Goal: Task Accomplishment & Management: Use online tool/utility

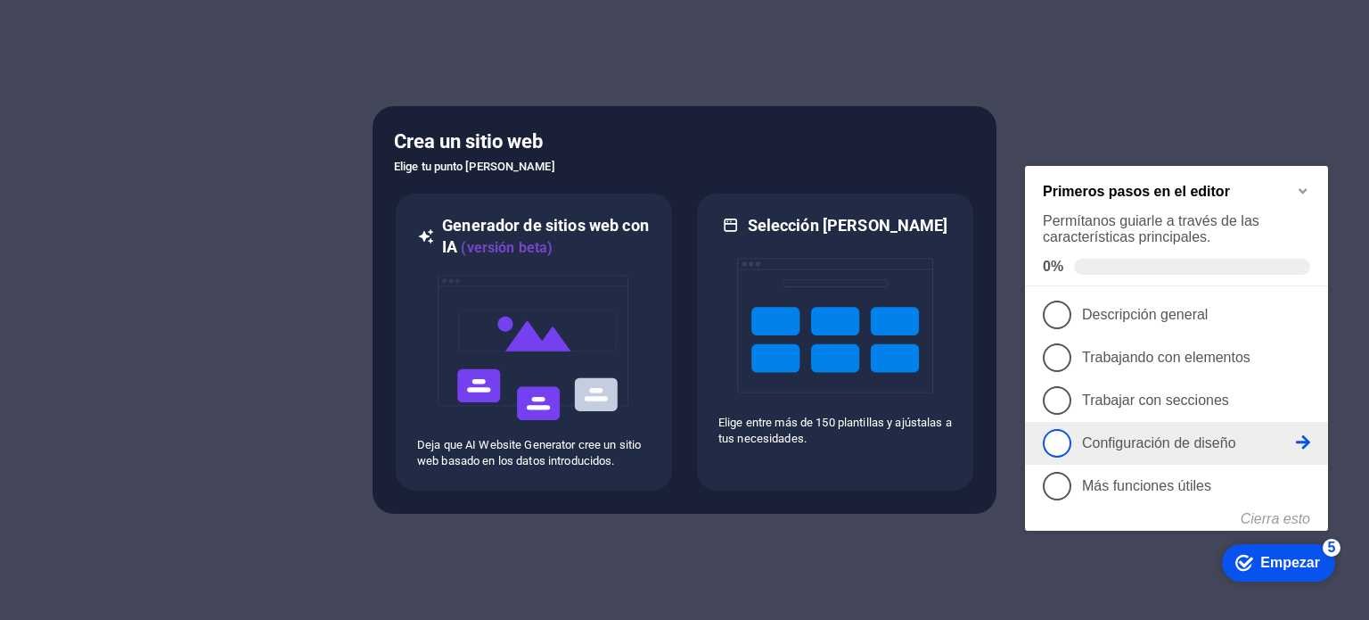
click at [1066, 438] on span "4" at bounding box center [1057, 443] width 29 height 29
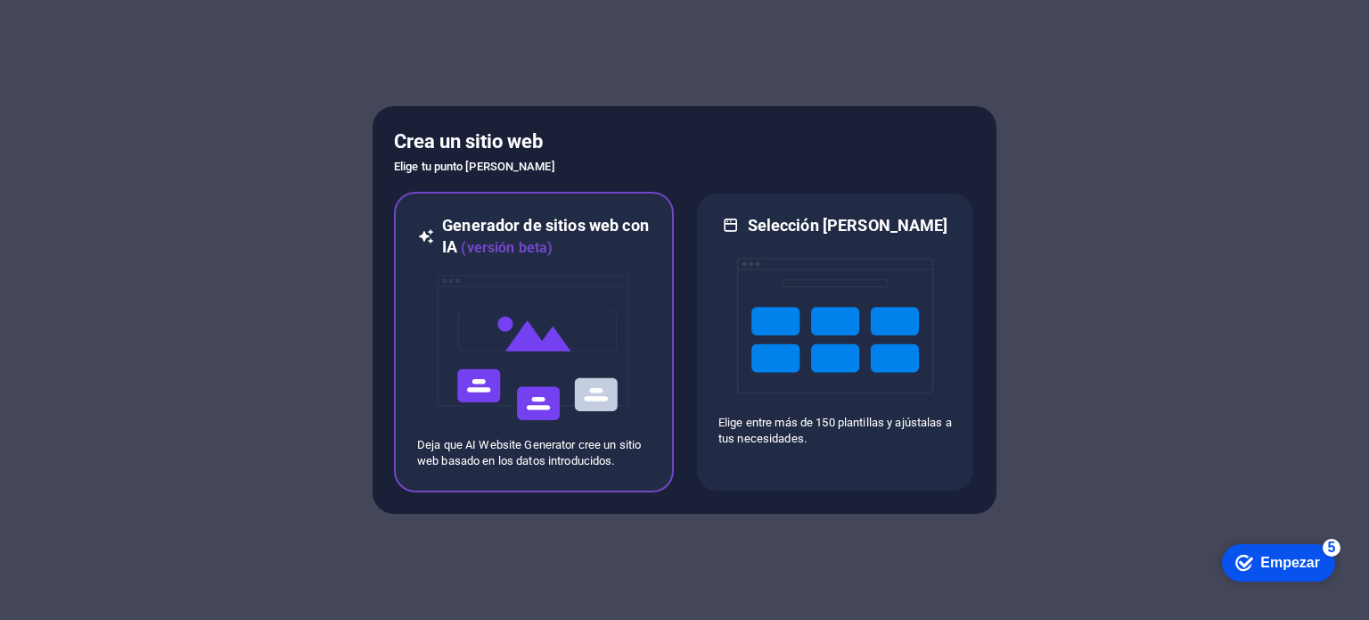
click at [636, 306] on div at bounding box center [534, 347] width 234 height 178
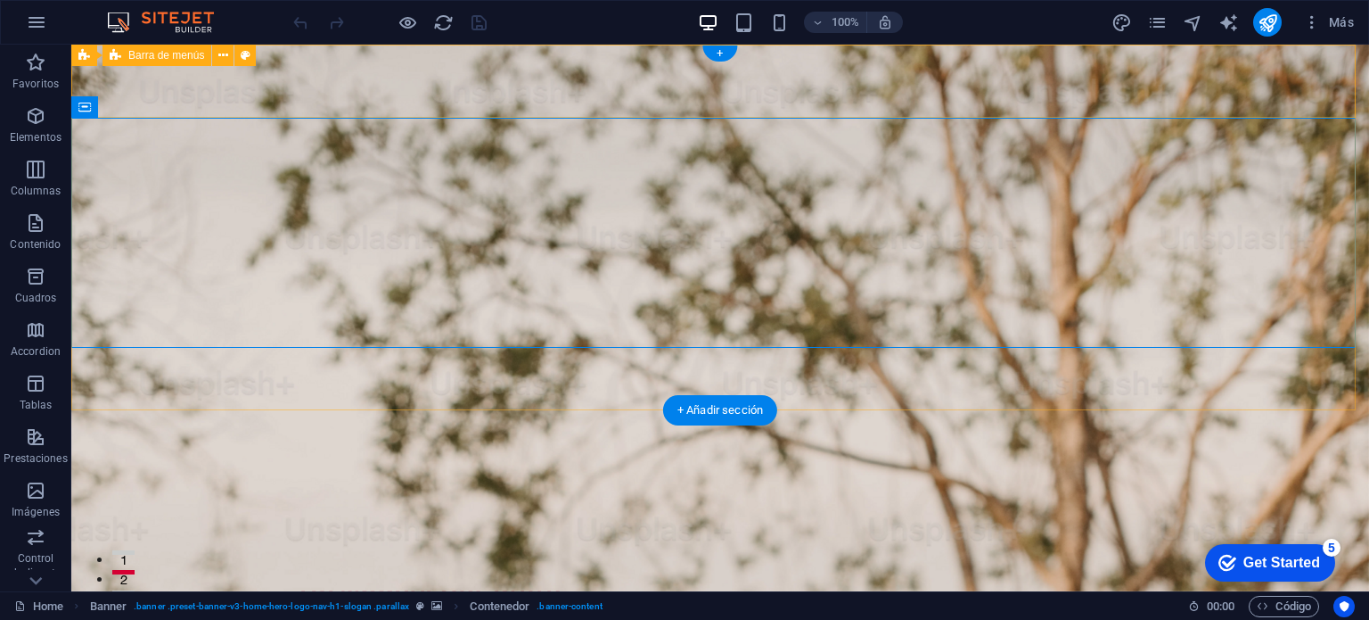
click at [1208, 546] on div "[DEMOGRAPHIC_DATA] Inicio Sobre Nosotros Valores Equipo Testimonios" at bounding box center [720, 601] width 1298 height 111
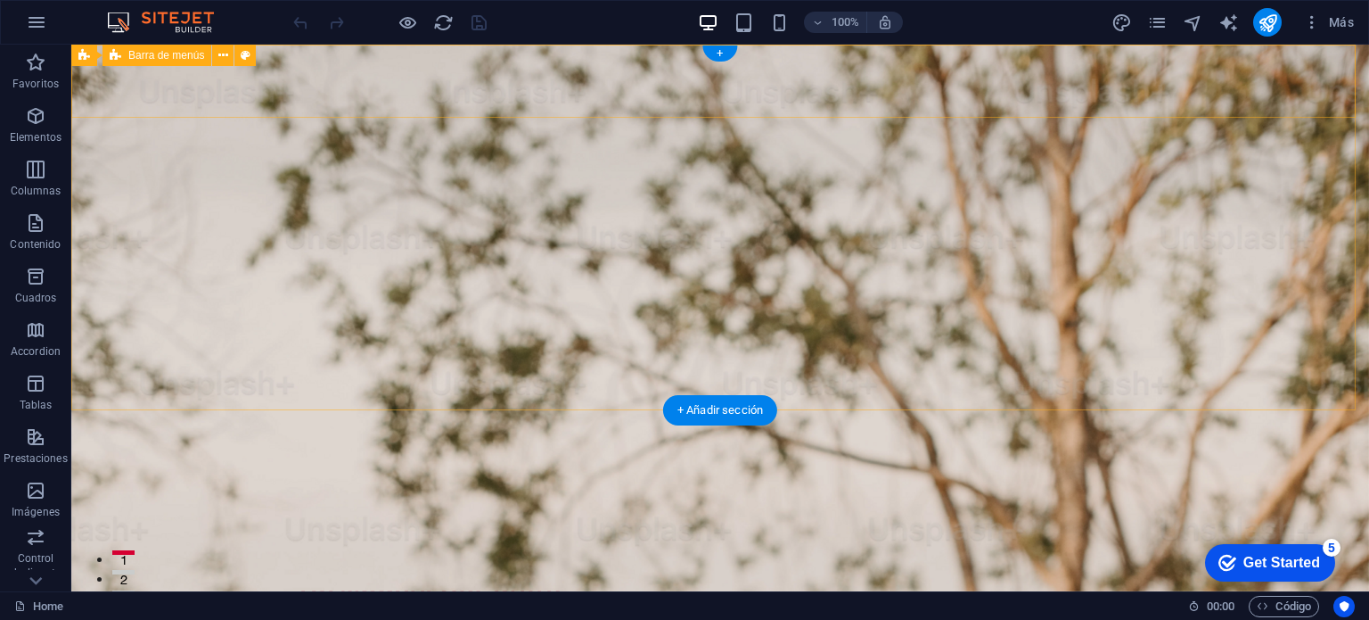
click at [1177, 546] on div "[DEMOGRAPHIC_DATA] Inicio Sobre Nosotros Valores Equipo Testimonios" at bounding box center [720, 601] width 1298 height 111
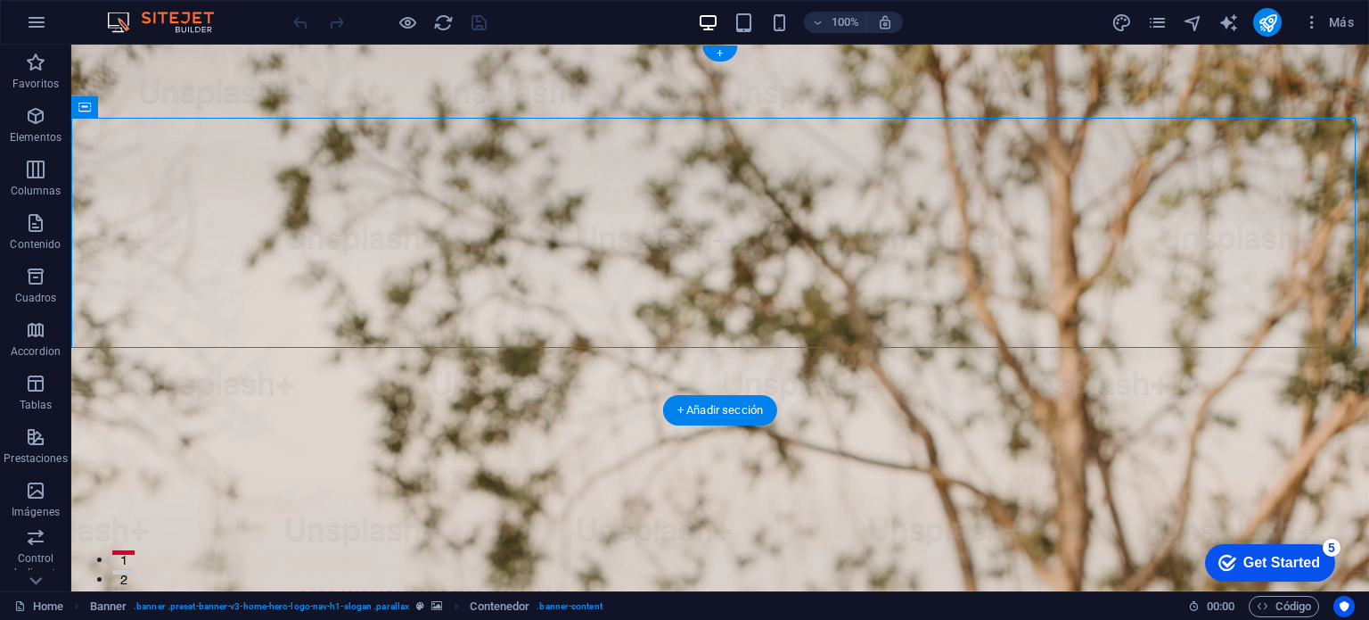
click at [221, 362] on figure at bounding box center [720, 318] width 1298 height 546
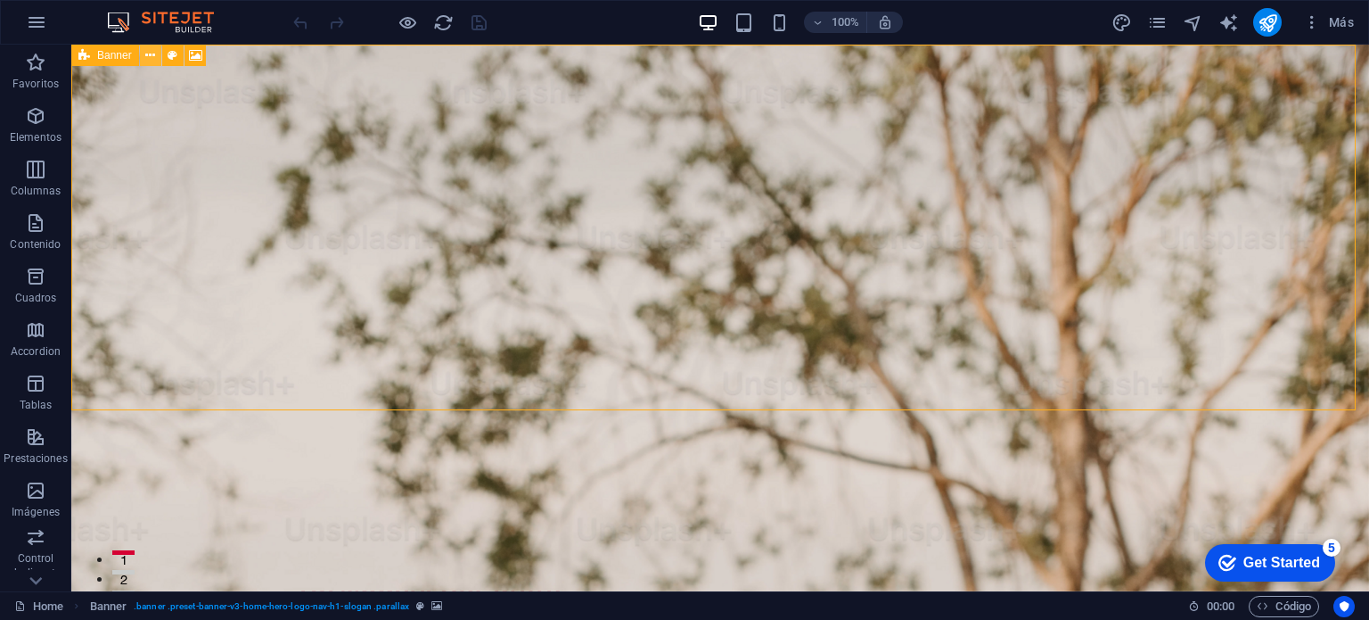
click at [151, 61] on icon at bounding box center [150, 55] width 10 height 19
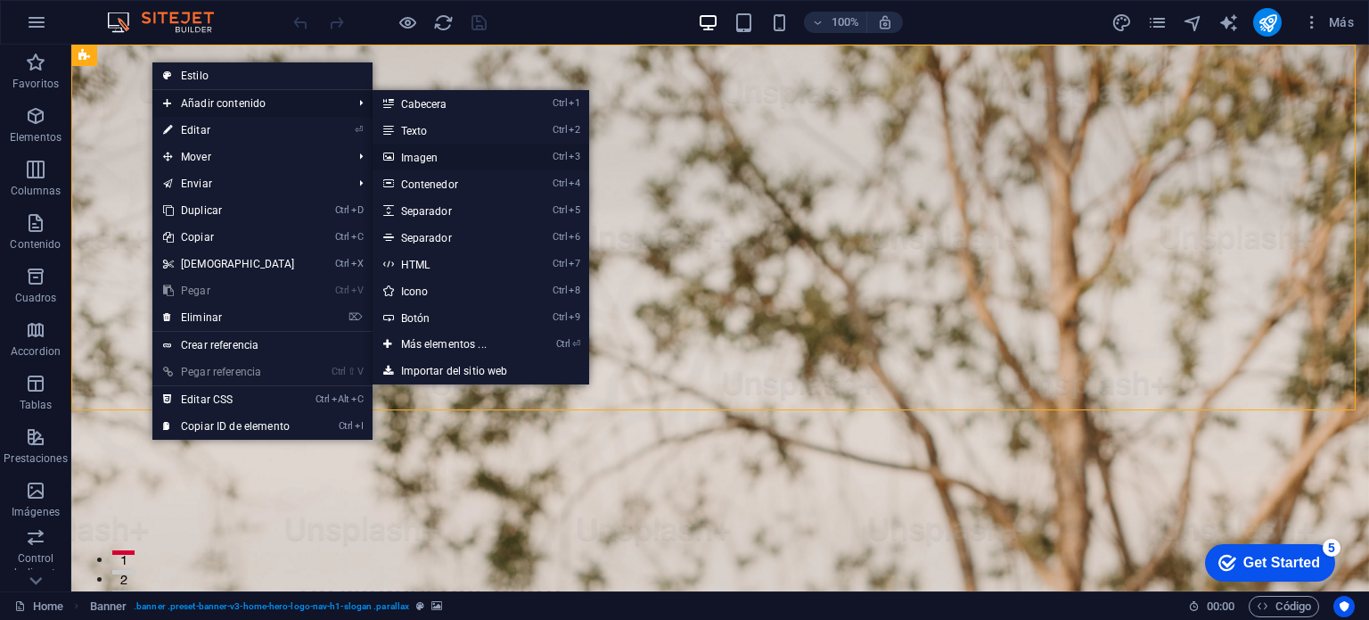
click at [414, 153] on link "Ctrl 3 Imagen" at bounding box center [448, 157] width 150 height 27
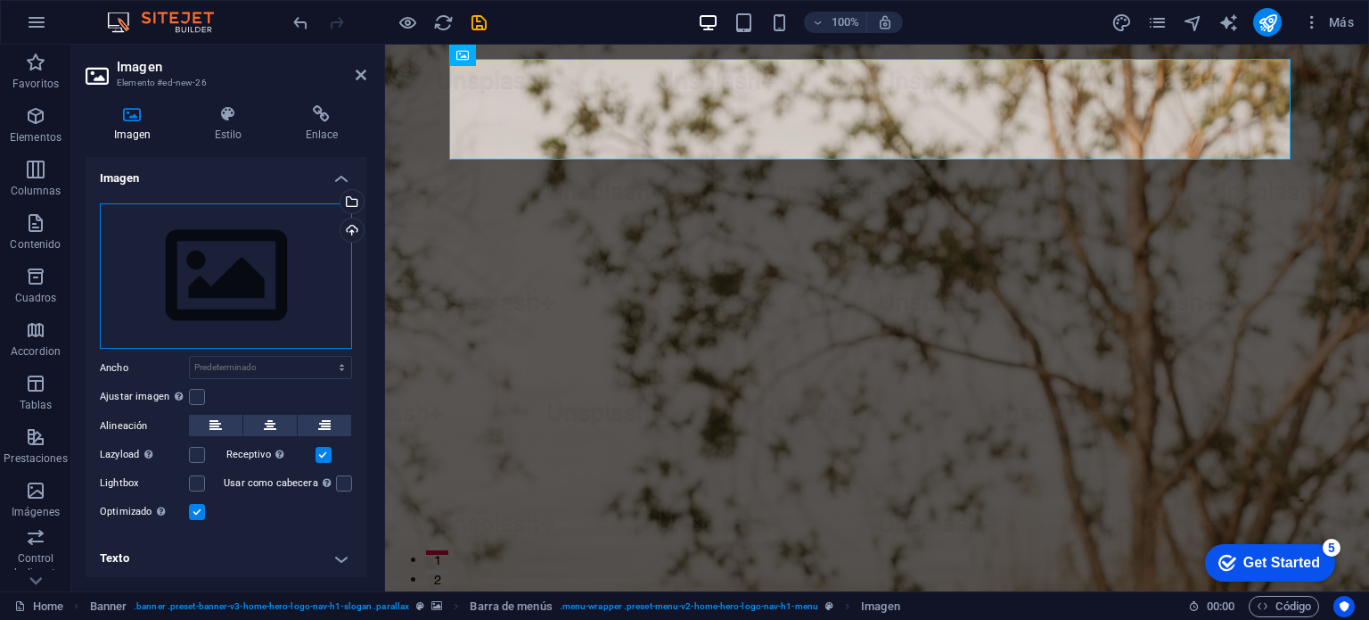
click at [256, 256] on div "Arrastra archivos aquí, haz clic para escoger archivos o selecciona archivos de…" at bounding box center [226, 276] width 252 height 146
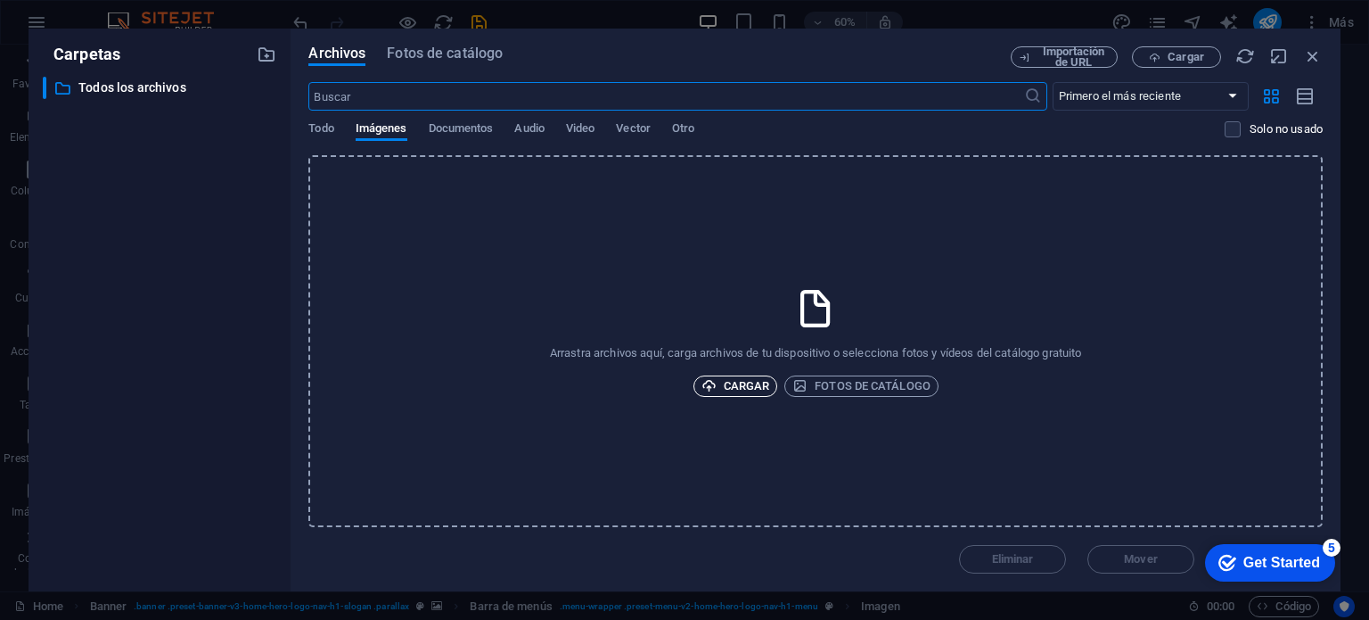
click at [729, 382] on span "Cargar" at bounding box center [736, 385] width 69 height 21
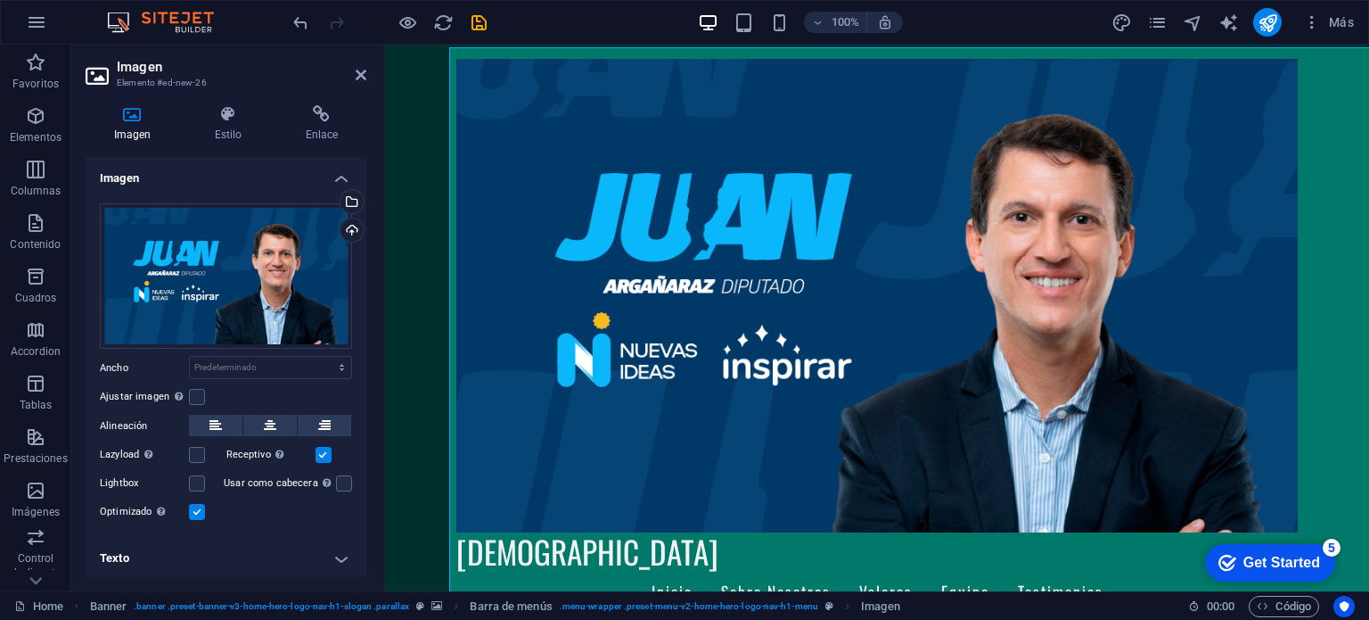
scroll to position [911, 0]
click at [363, 74] on icon at bounding box center [361, 75] width 11 height 14
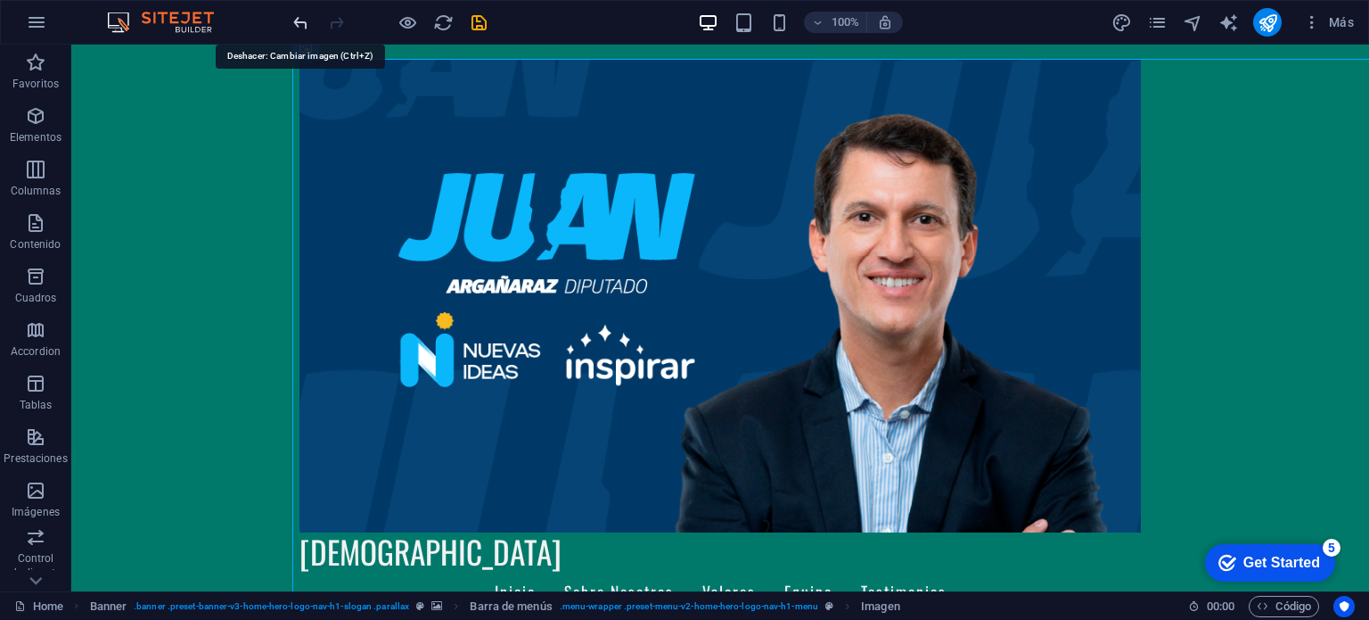
click at [304, 29] on icon "undo" at bounding box center [301, 22] width 21 height 21
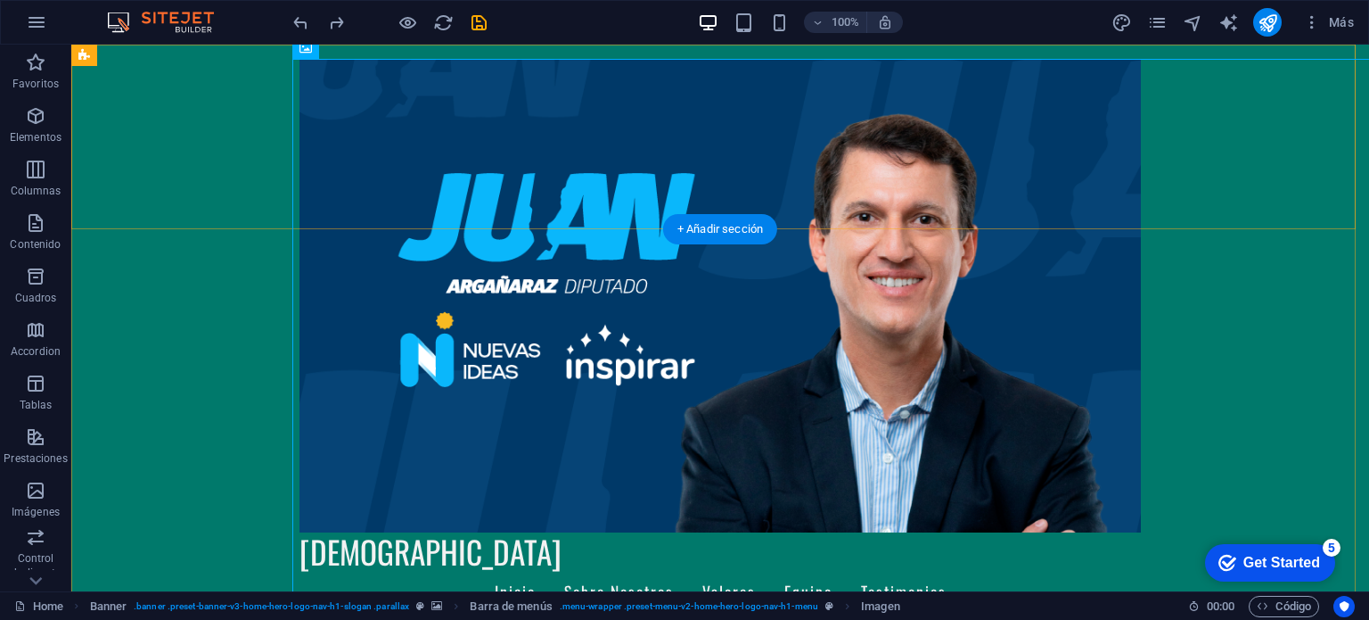
drag, startPoint x: 405, startPoint y: 72, endPoint x: 185, endPoint y: 132, distance: 227.3
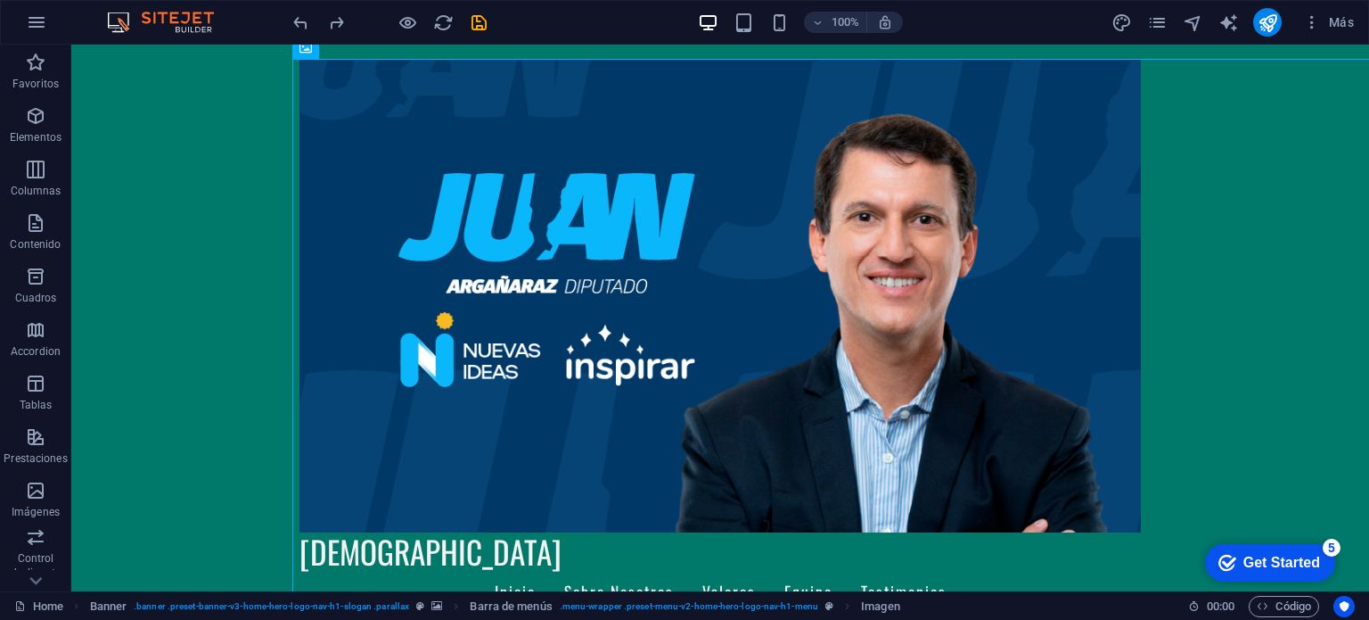
click at [1292, 569] on div "Get Started" at bounding box center [1281, 562] width 77 height 16
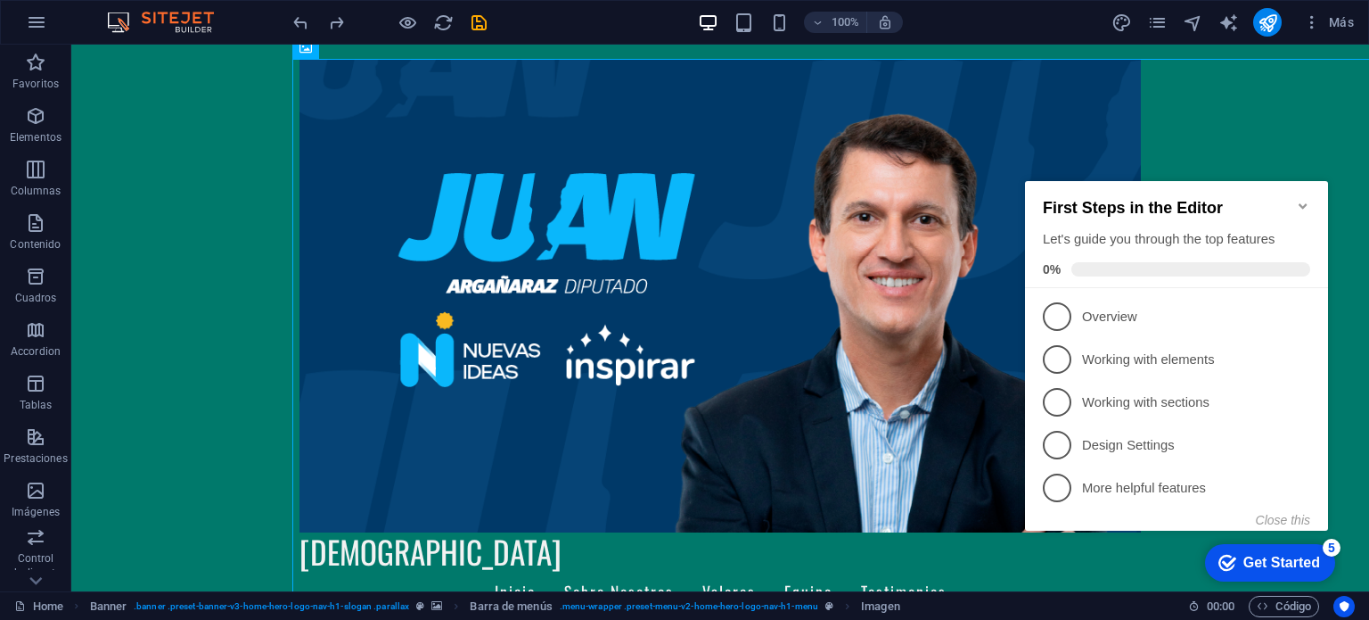
click at [1184, 571] on div "checkmark Get Started 5 First Steps in the Editor Let's guide you through the t…" at bounding box center [1180, 371] width 324 height 434
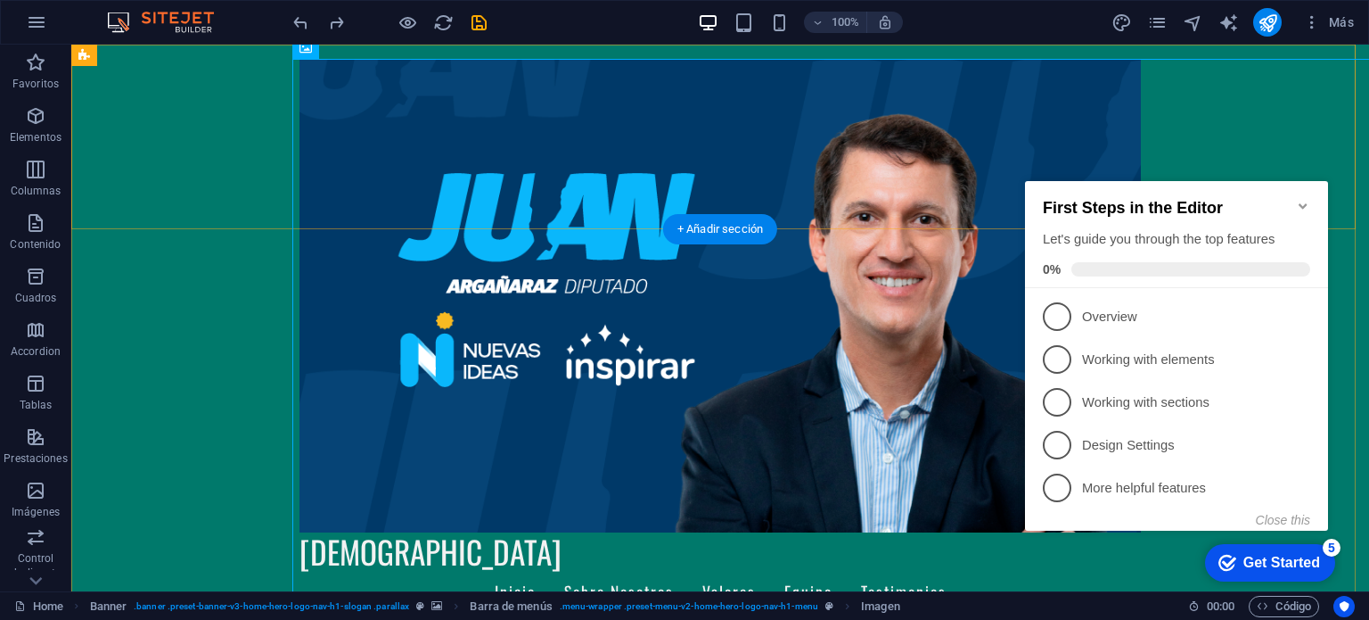
click at [119, 327] on div "[DEMOGRAPHIC_DATA] Inicio Sobre Nosotros Valores Equipo Testimonios" at bounding box center [720, 337] width 1298 height 584
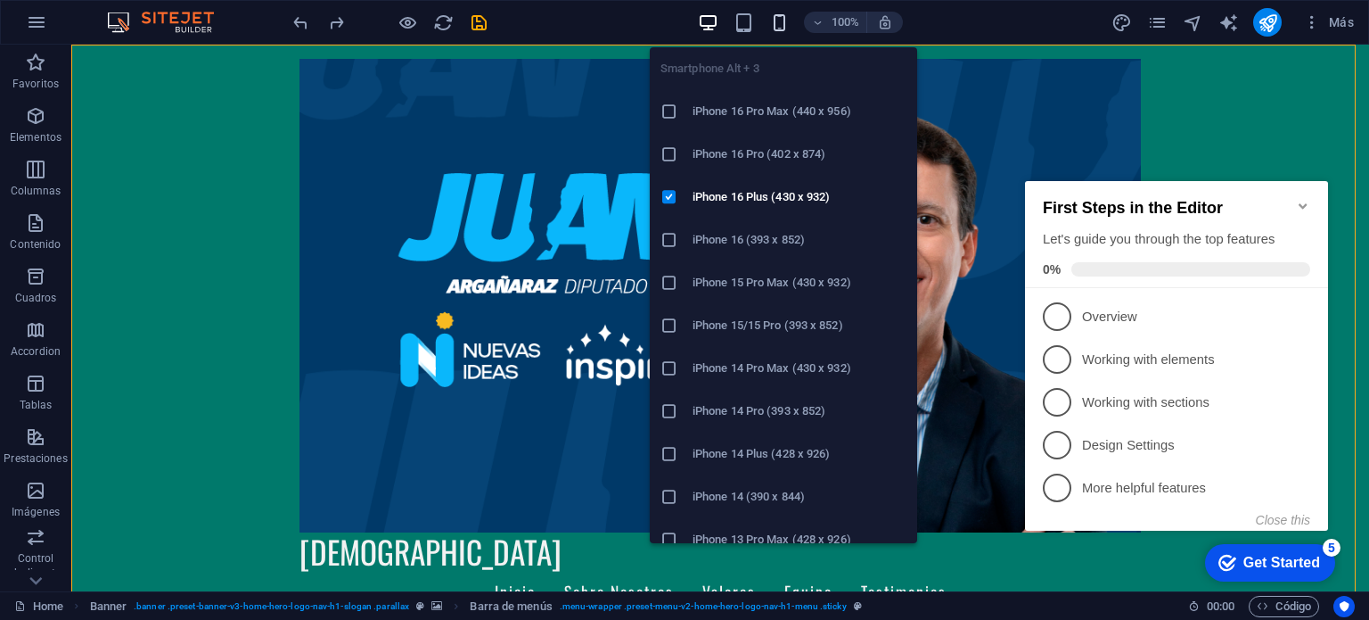
click at [781, 27] on icon "button" at bounding box center [779, 22] width 21 height 21
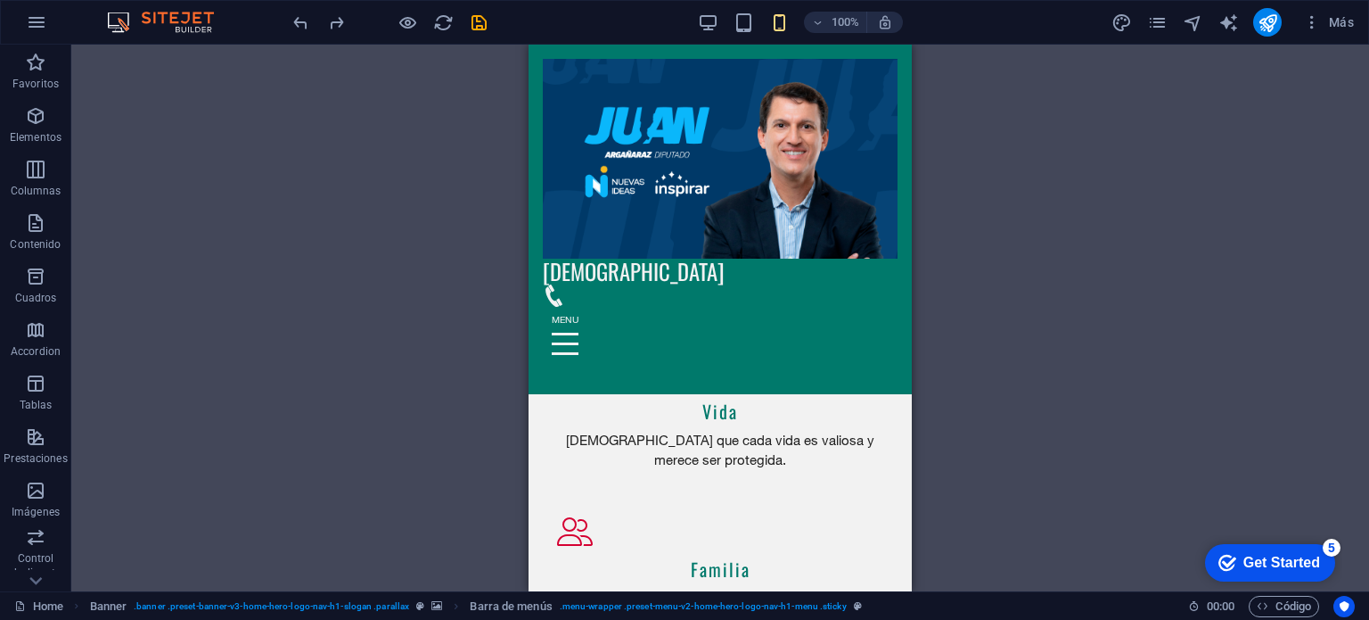
scroll to position [1260, 0]
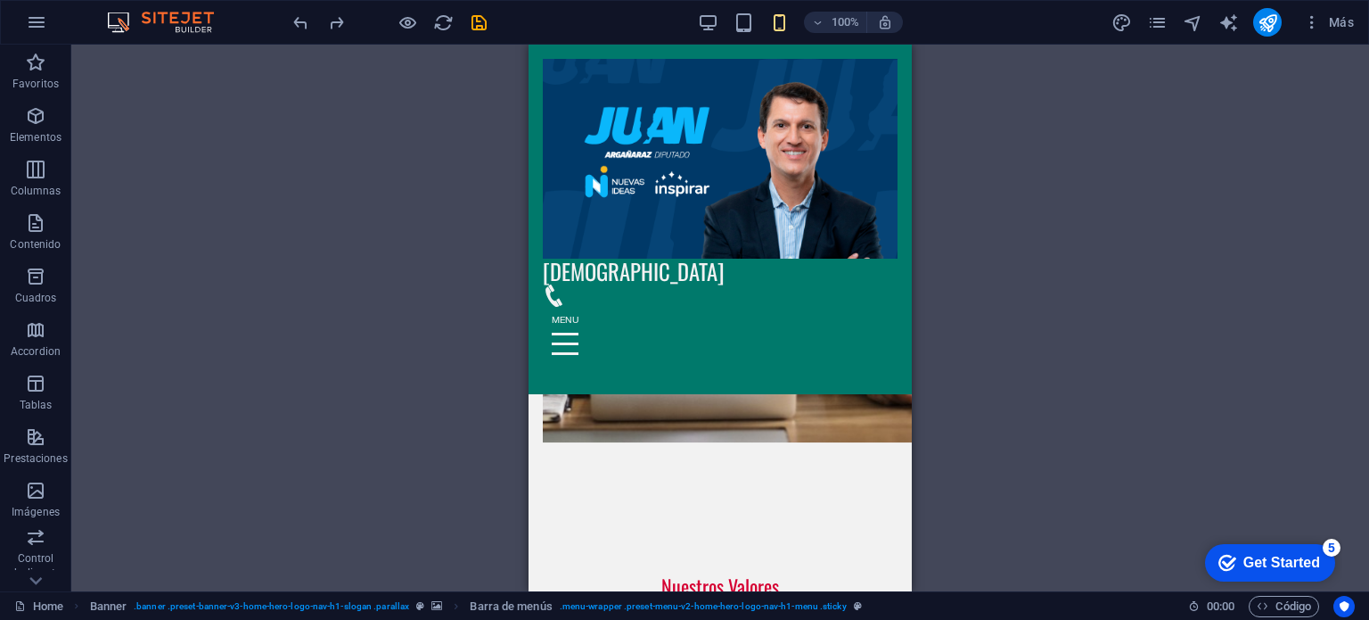
drag, startPoint x: 907, startPoint y: 166, endPoint x: 1441, endPoint y: 236, distance: 539.4
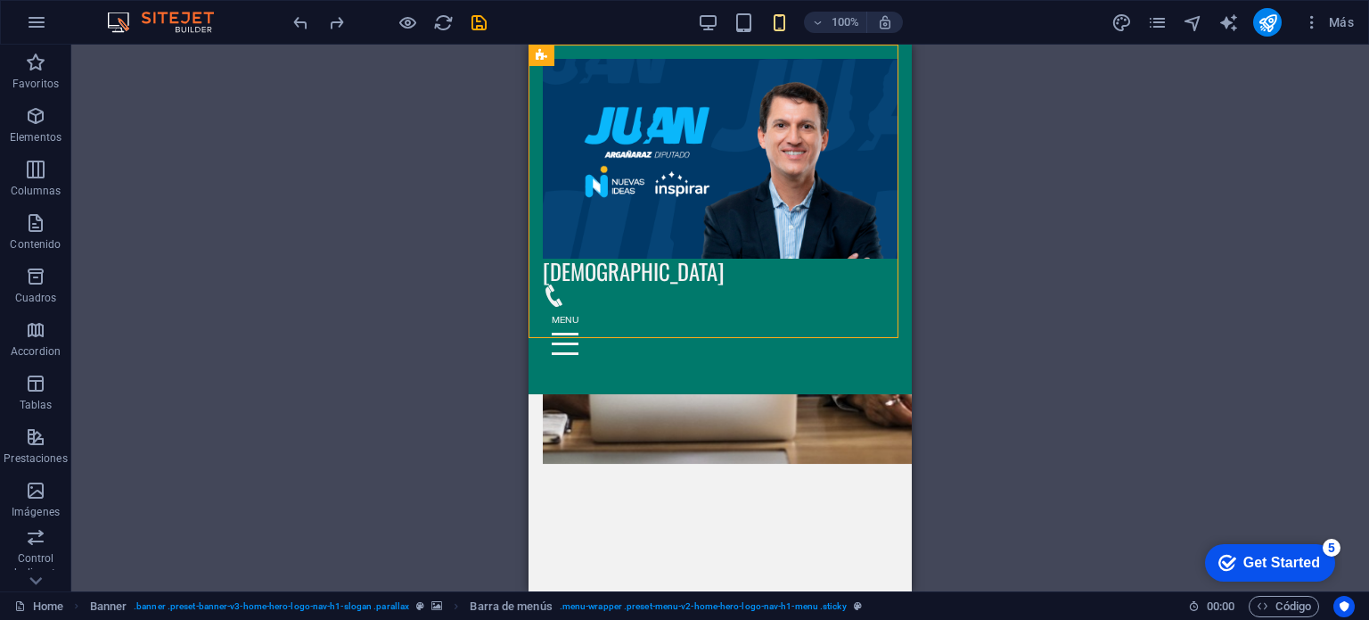
click at [890, 167] on div "[DEMOGRAPHIC_DATA] Inicio Sobre Nosotros Valores Equipo Testimonios" at bounding box center [720, 219] width 383 height 349
click at [887, 166] on div "[DEMOGRAPHIC_DATA] Inicio Sobre Nosotros Valores Equipo Testimonios" at bounding box center [720, 219] width 383 height 349
click at [887, 164] on div "[DEMOGRAPHIC_DATA] Inicio Sobre Nosotros Valores Equipo Testimonios" at bounding box center [720, 219] width 383 height 349
click at [730, 164] on figure at bounding box center [720, 159] width 355 height 200
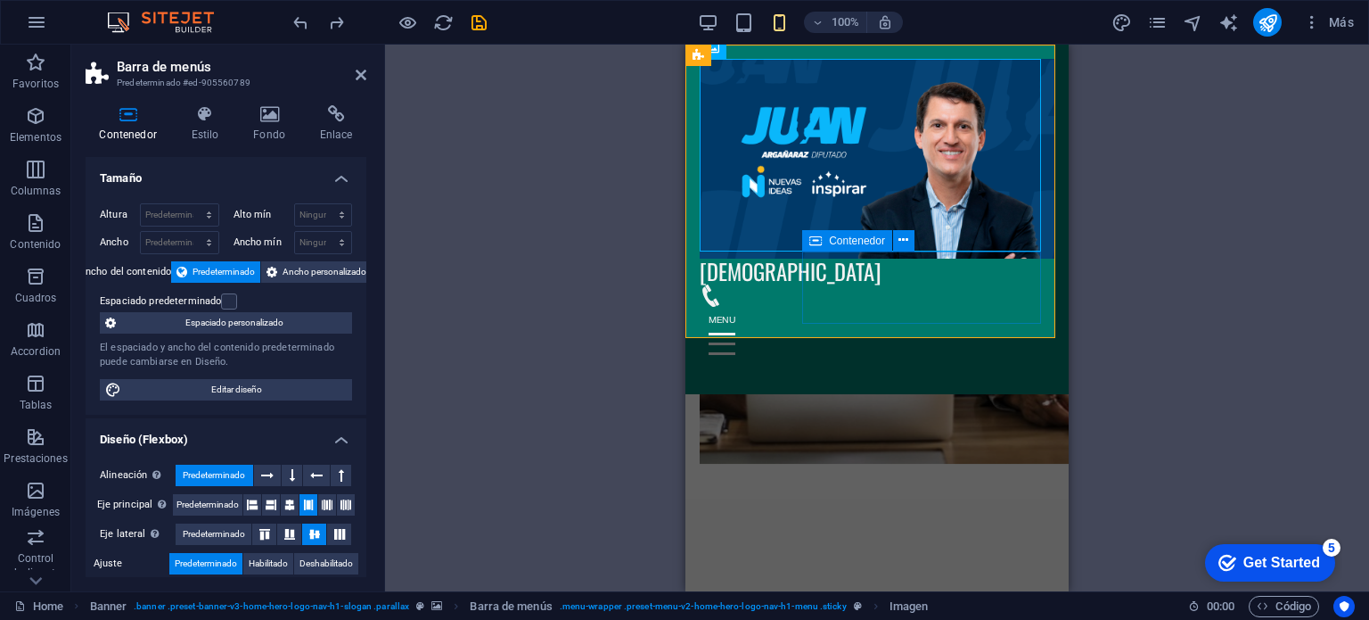
click at [802, 294] on div at bounding box center [877, 331] width 355 height 95
click at [760, 308] on div "[DEMOGRAPHIC_DATA] Inicio Sobre Nosotros Valores Equipo Testimonios" at bounding box center [876, 219] width 383 height 349
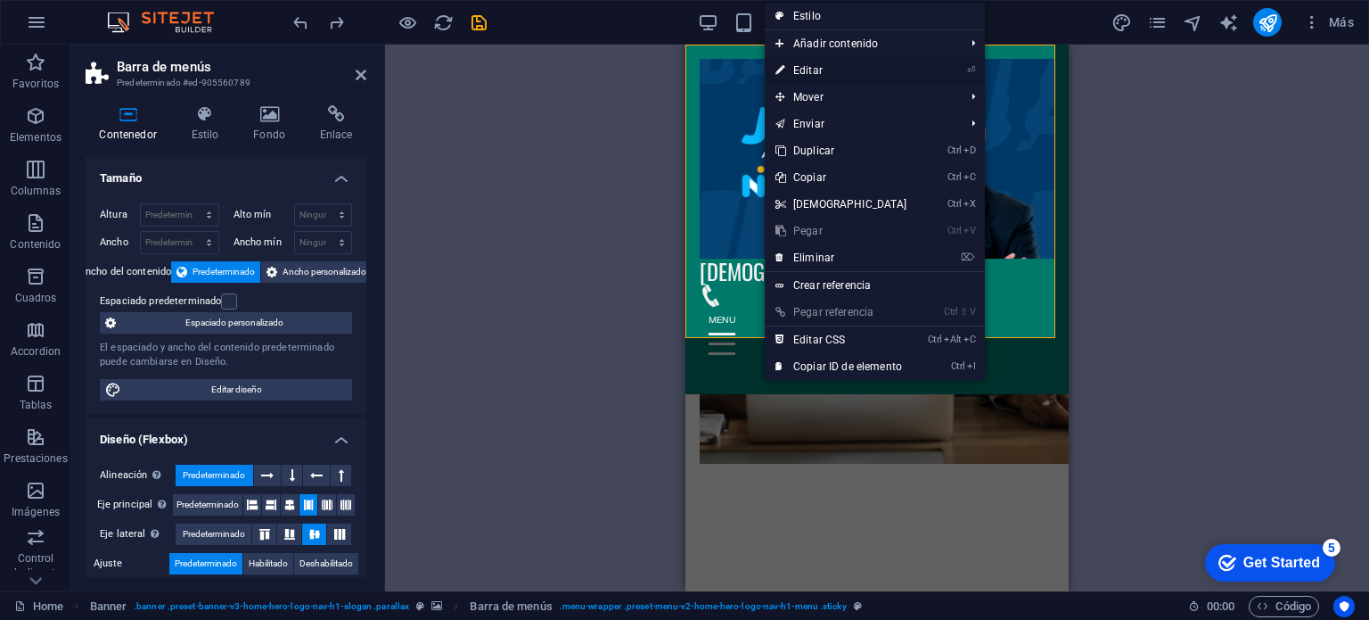
click at [824, 65] on link "⏎ Editar" at bounding box center [841, 70] width 153 height 27
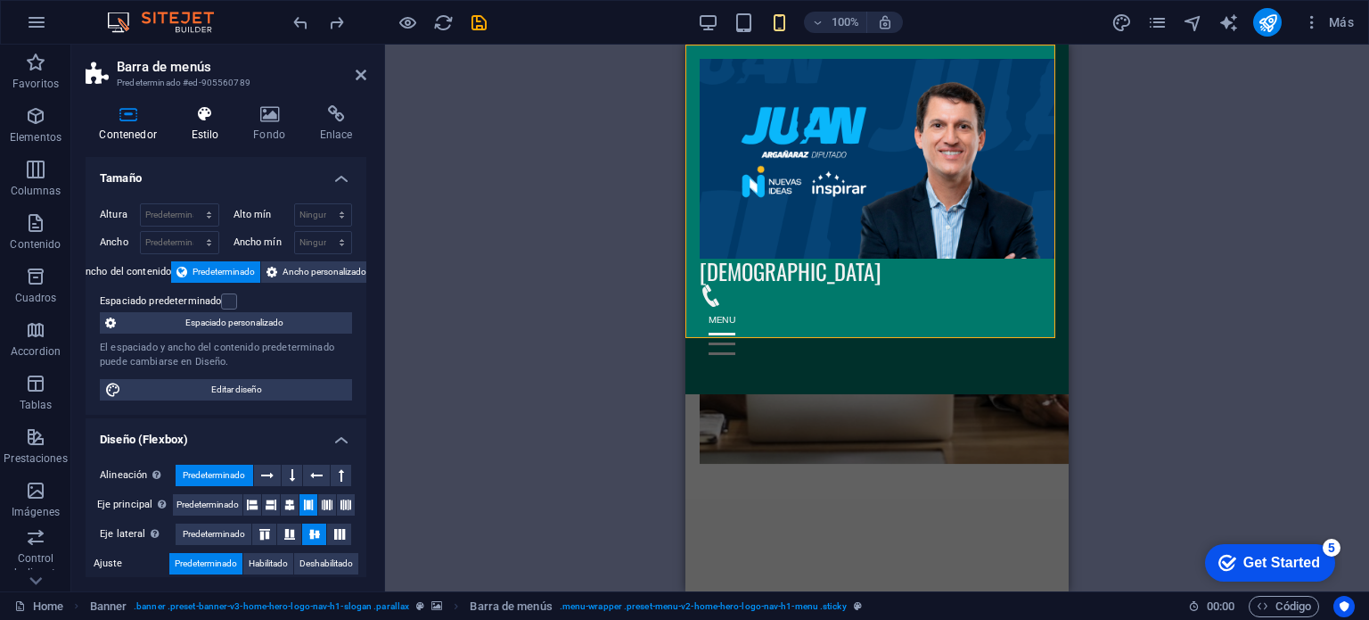
click at [220, 114] on icon at bounding box center [204, 114] width 55 height 18
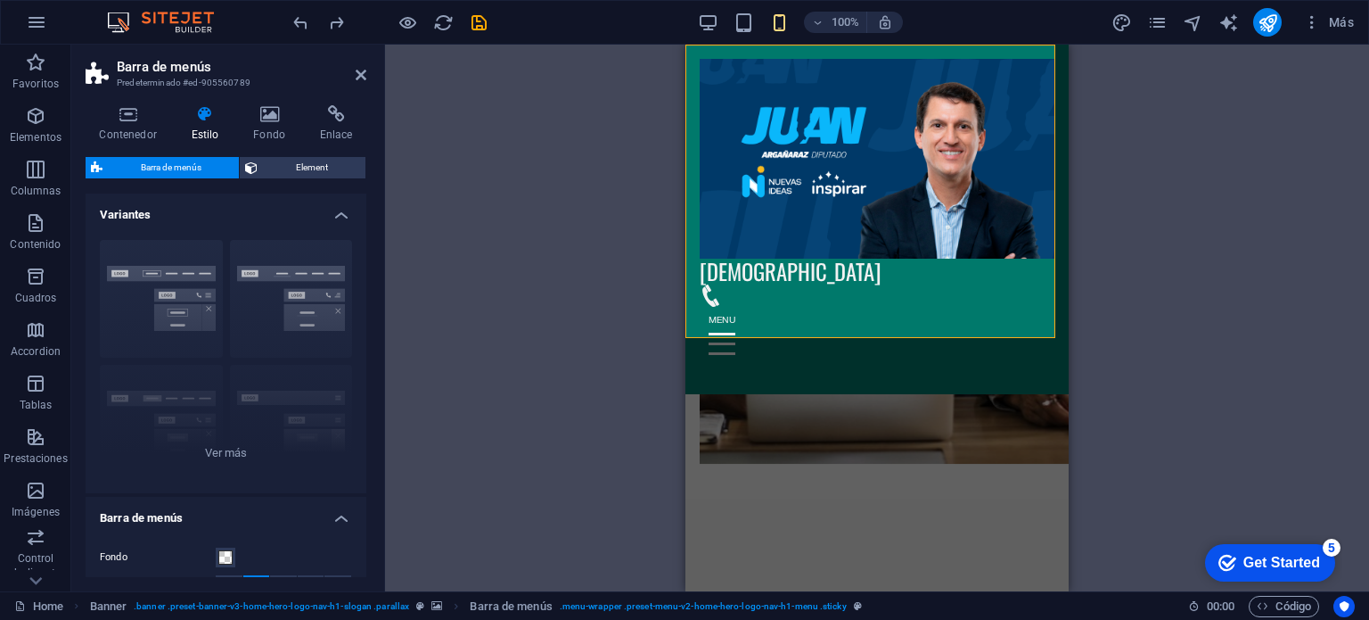
drag, startPoint x: 367, startPoint y: 215, endPoint x: 363, endPoint y: 244, distance: 29.8
click at [363, 244] on div "Contenedor Estilo Fondo Enlace Tamaño Altura Predeterminado px rem % vh vw Alto…" at bounding box center [225, 341] width 309 height 500
click at [278, 117] on icon at bounding box center [270, 114] width 60 height 18
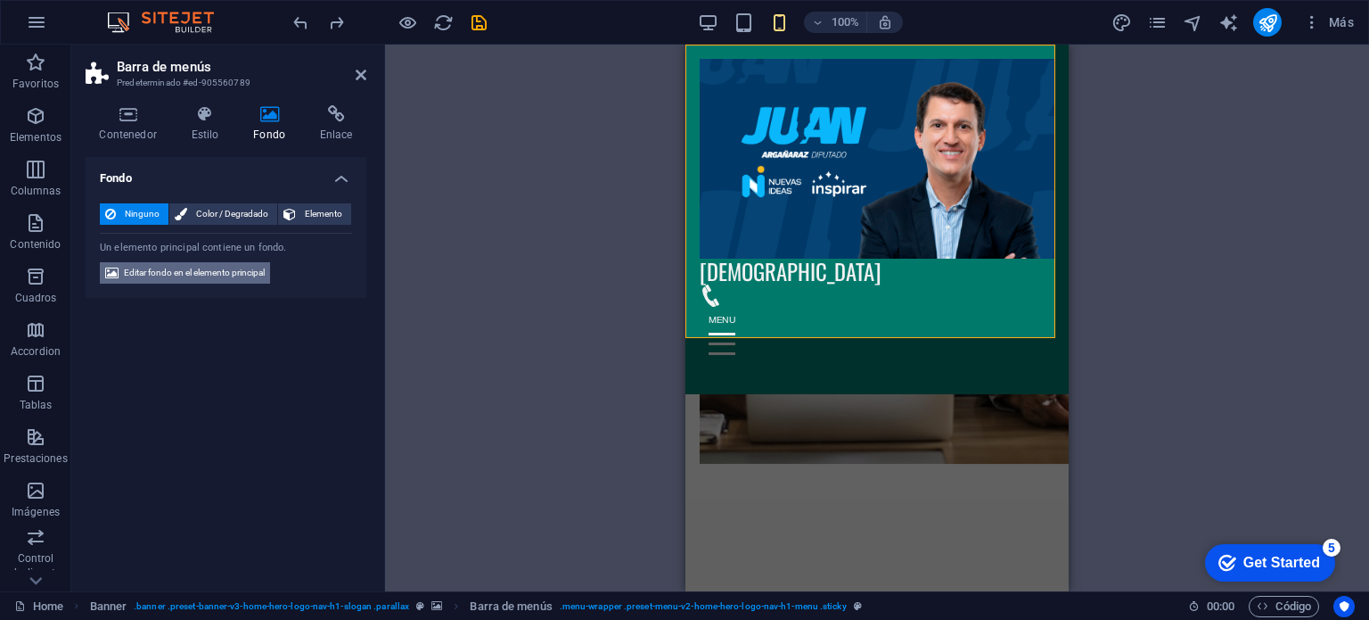
click at [213, 271] on span "Editar fondo en el elemento principal" at bounding box center [194, 272] width 141 height 21
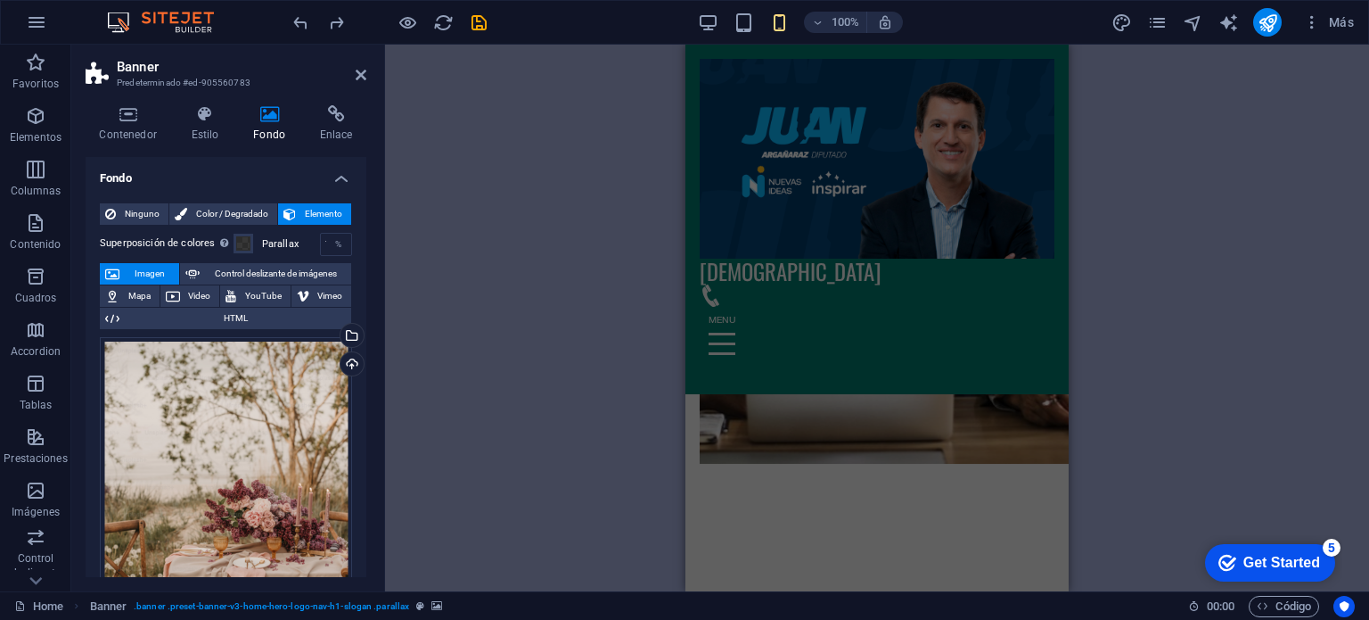
drag, startPoint x: 366, startPoint y: 230, endPoint x: 367, endPoint y: 254, distance: 24.1
click at [364, 259] on div "Contenedor Estilo Fondo Enlace Tamaño Altura Predeterminado px rem % vh vw Alto…" at bounding box center [225, 341] width 309 height 500
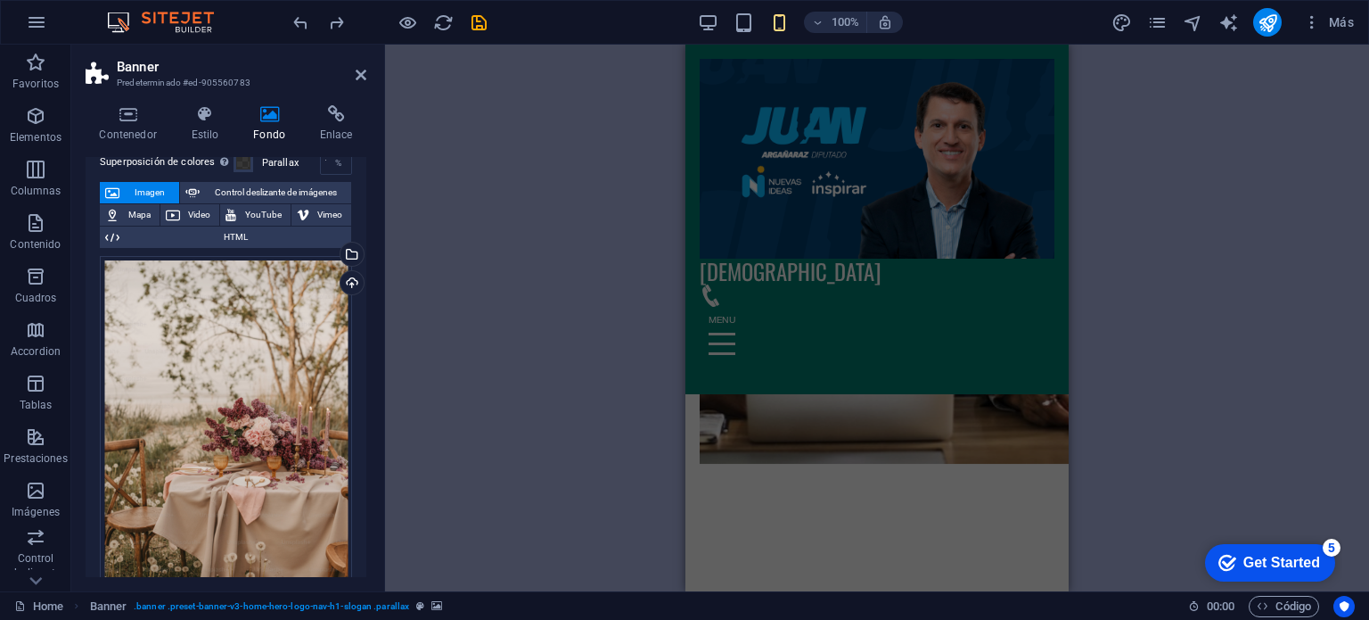
scroll to position [0, 0]
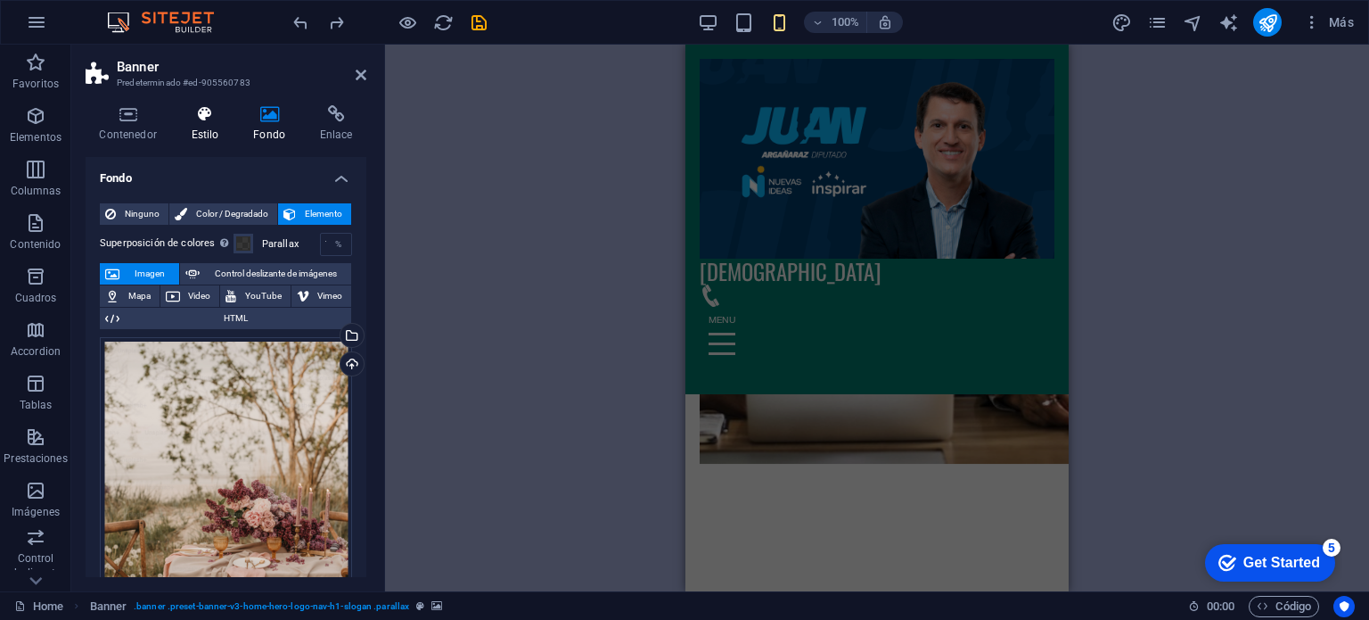
click at [213, 113] on icon at bounding box center [204, 114] width 55 height 18
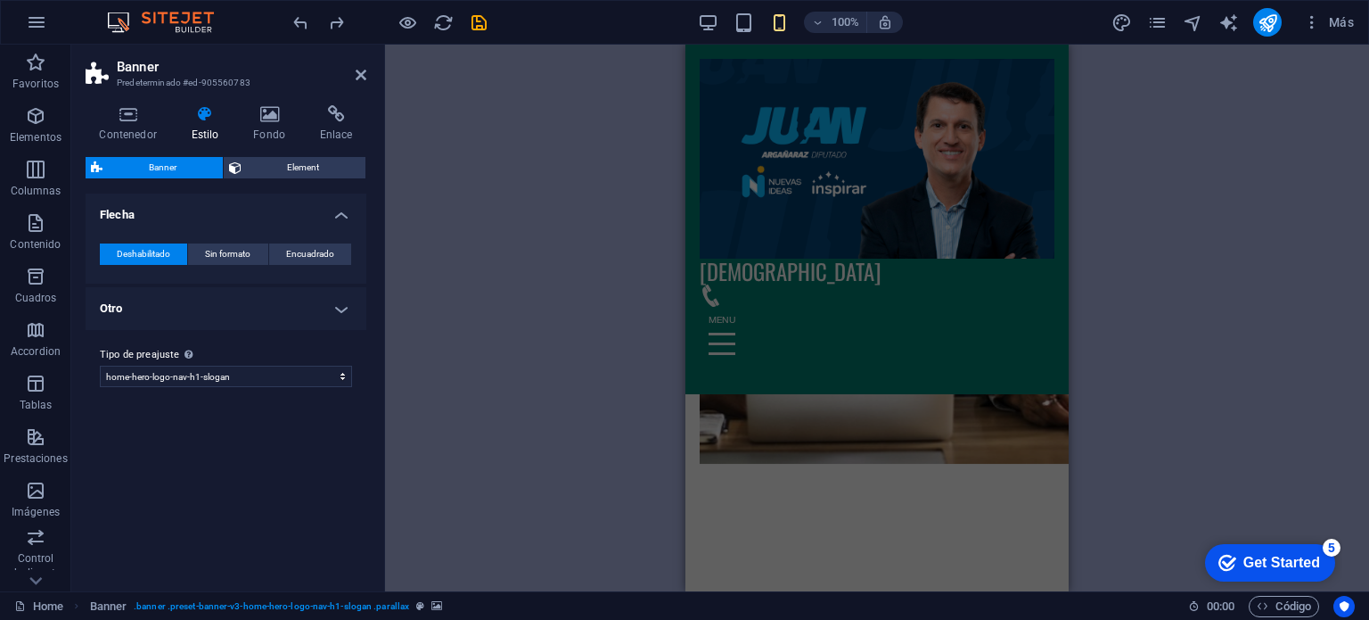
click at [258, 308] on h4 "Otro" at bounding box center [226, 308] width 281 height 43
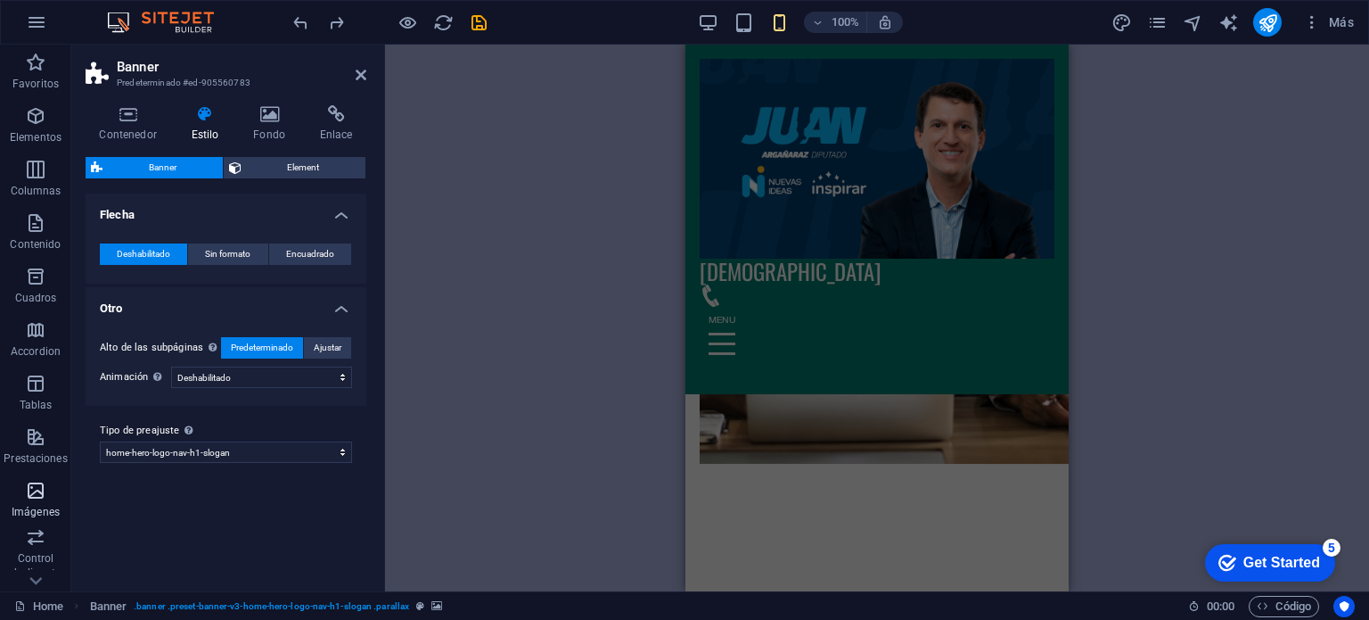
click at [38, 500] on icon "button" at bounding box center [35, 490] width 21 height 21
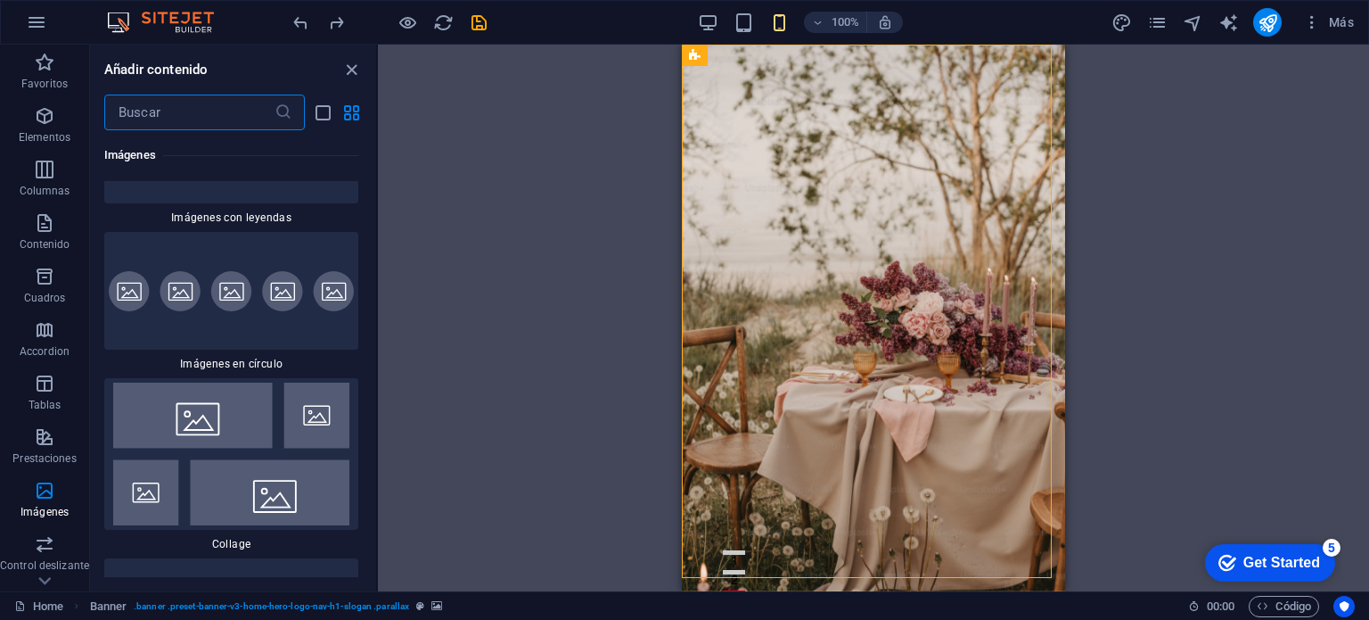
scroll to position [18025, 0]
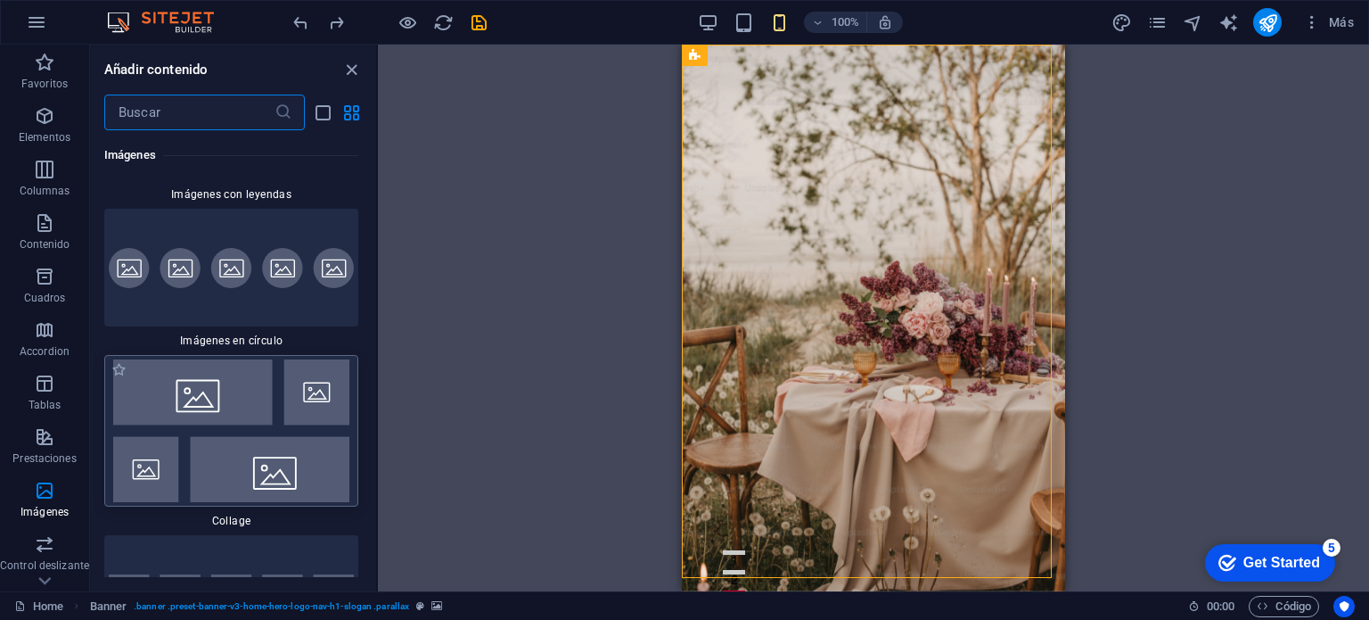
click at [220, 359] on img at bounding box center [231, 430] width 245 height 143
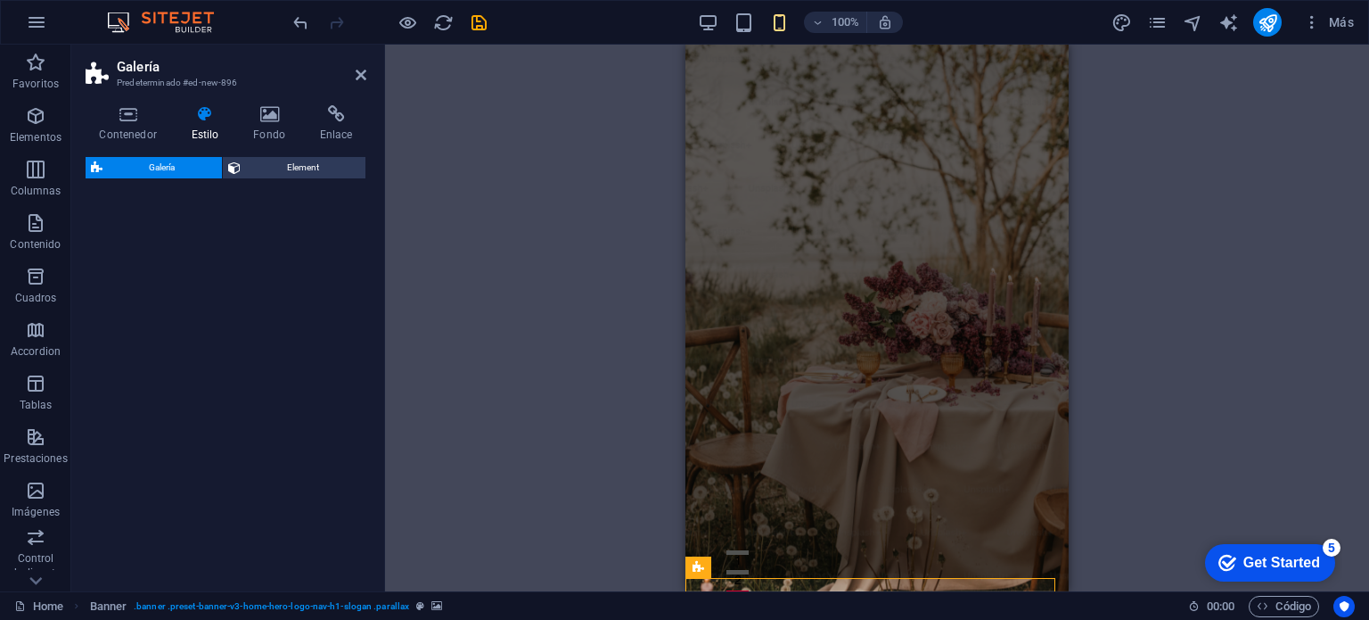
click at [206, 356] on div "Galería Element" at bounding box center [226, 367] width 281 height 420
select select "rem"
select select "preset-gallery-v3-collage"
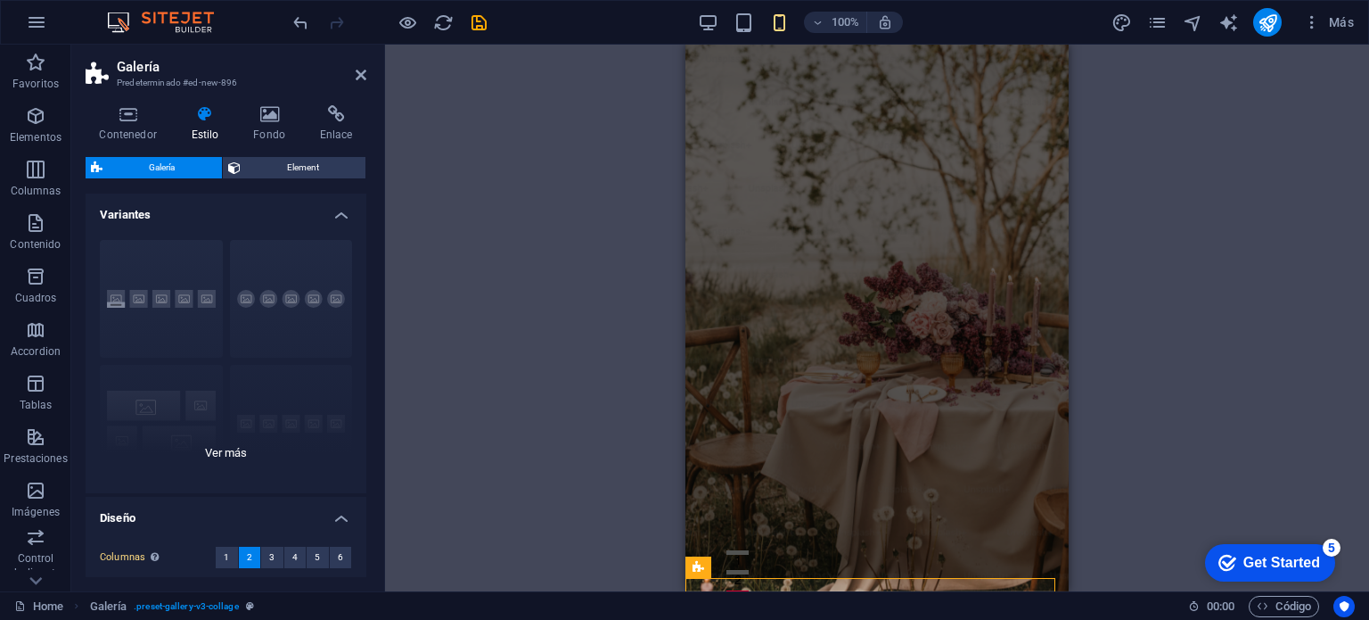
click at [142, 298] on div "Leyendas Círculo Collage Predeterminado Cuadrícula Cuadrícula despla..." at bounding box center [226, 359] width 281 height 267
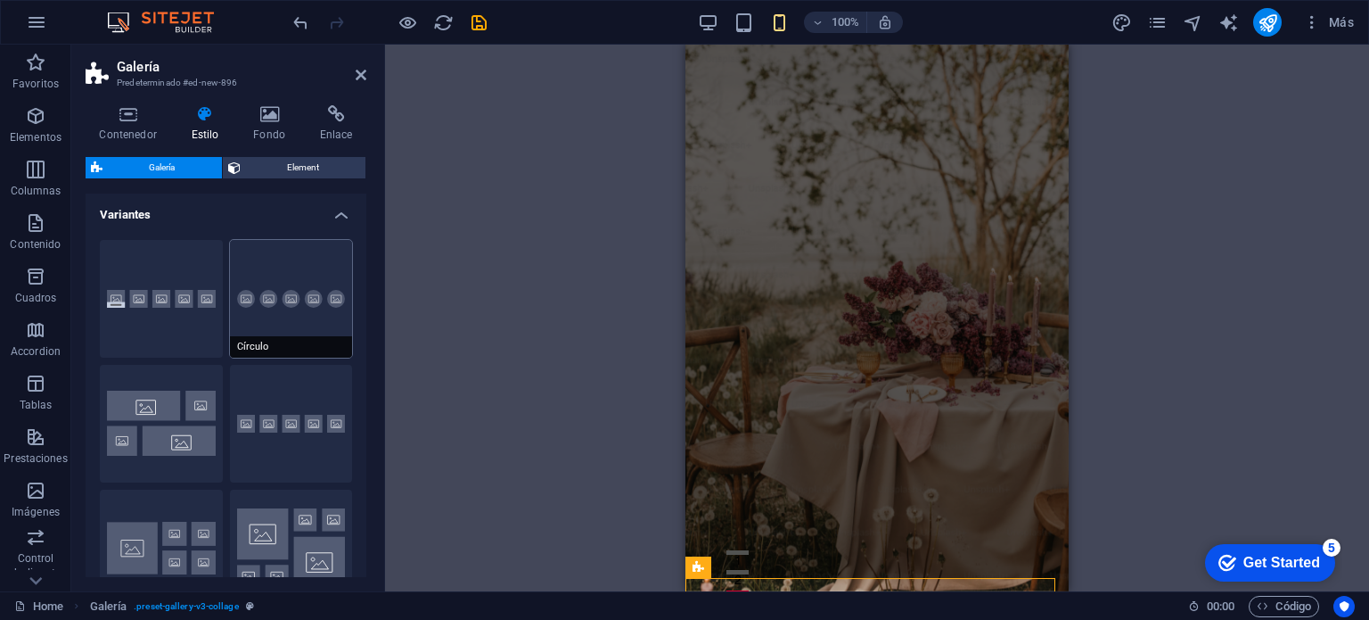
click at [250, 307] on button "Círculo" at bounding box center [291, 299] width 123 height 118
click at [211, 121] on icon at bounding box center [204, 114] width 55 height 18
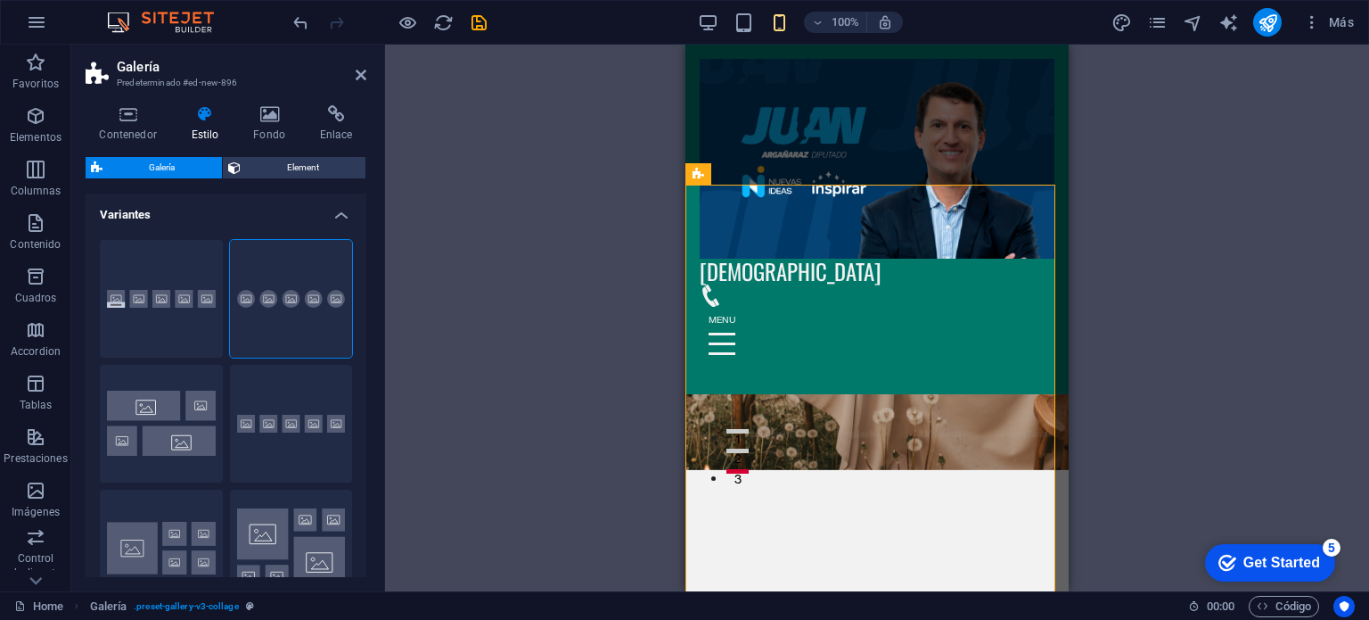
scroll to position [0, 0]
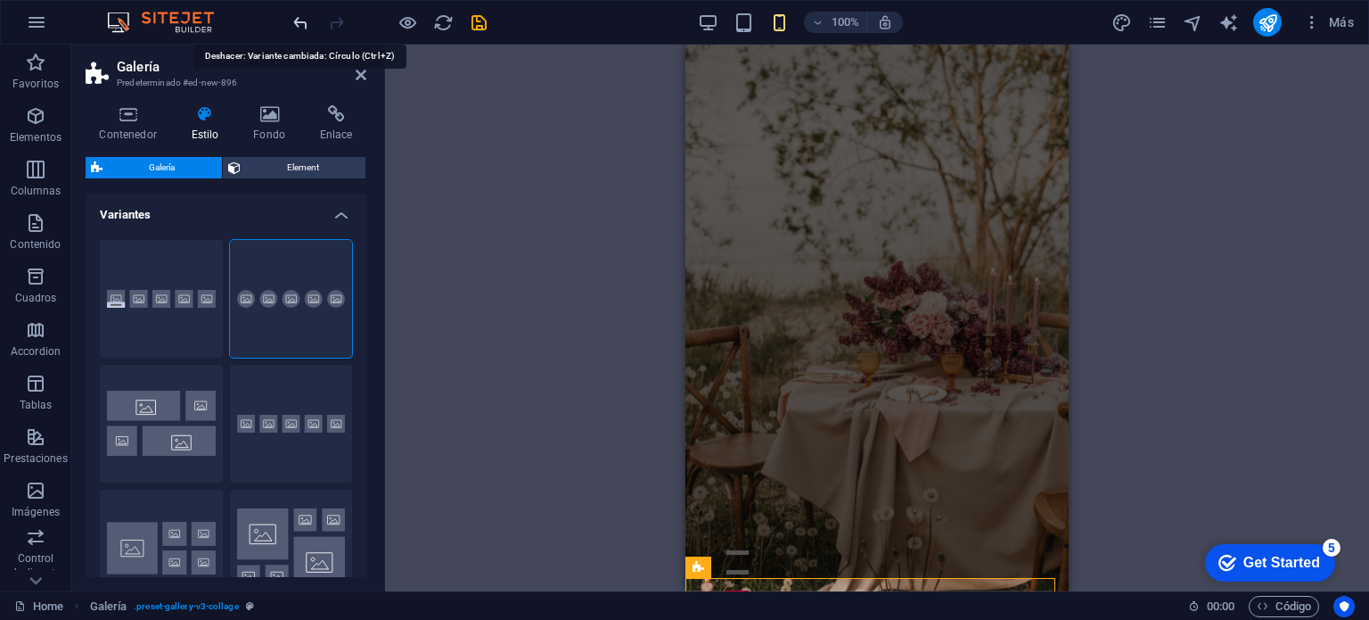
click at [296, 14] on icon "undo" at bounding box center [301, 22] width 21 height 21
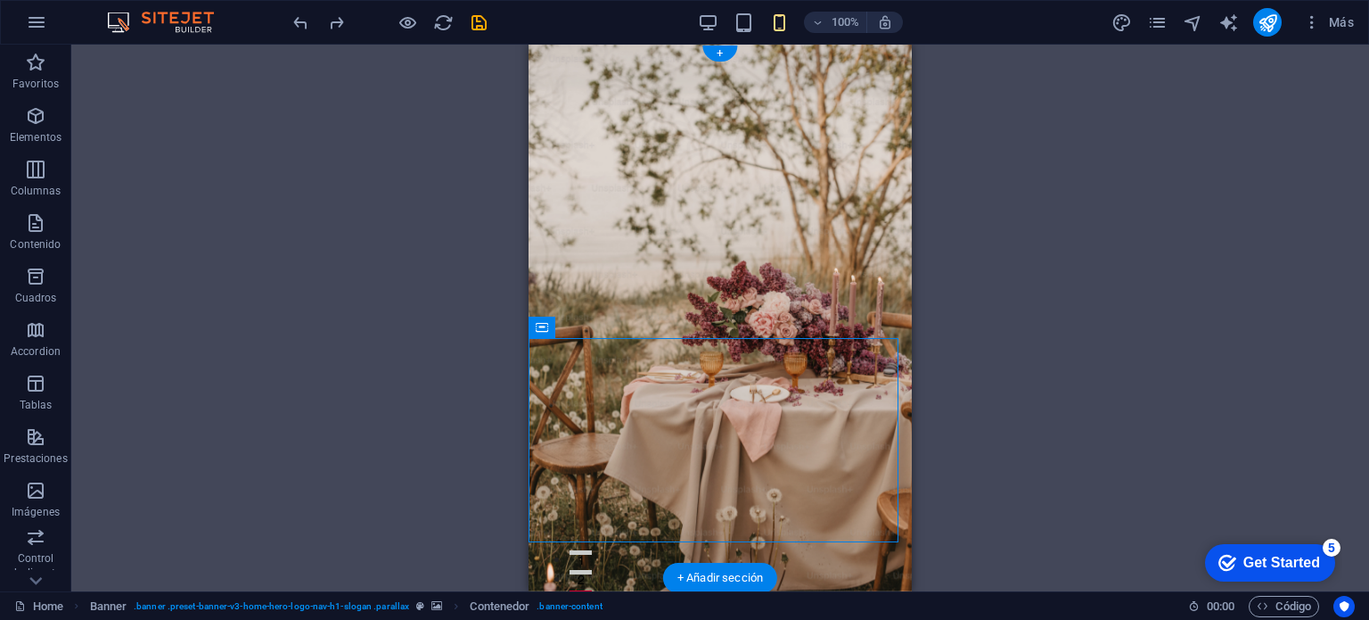
click at [613, 559] on figure at bounding box center [720, 318] width 383 height 546
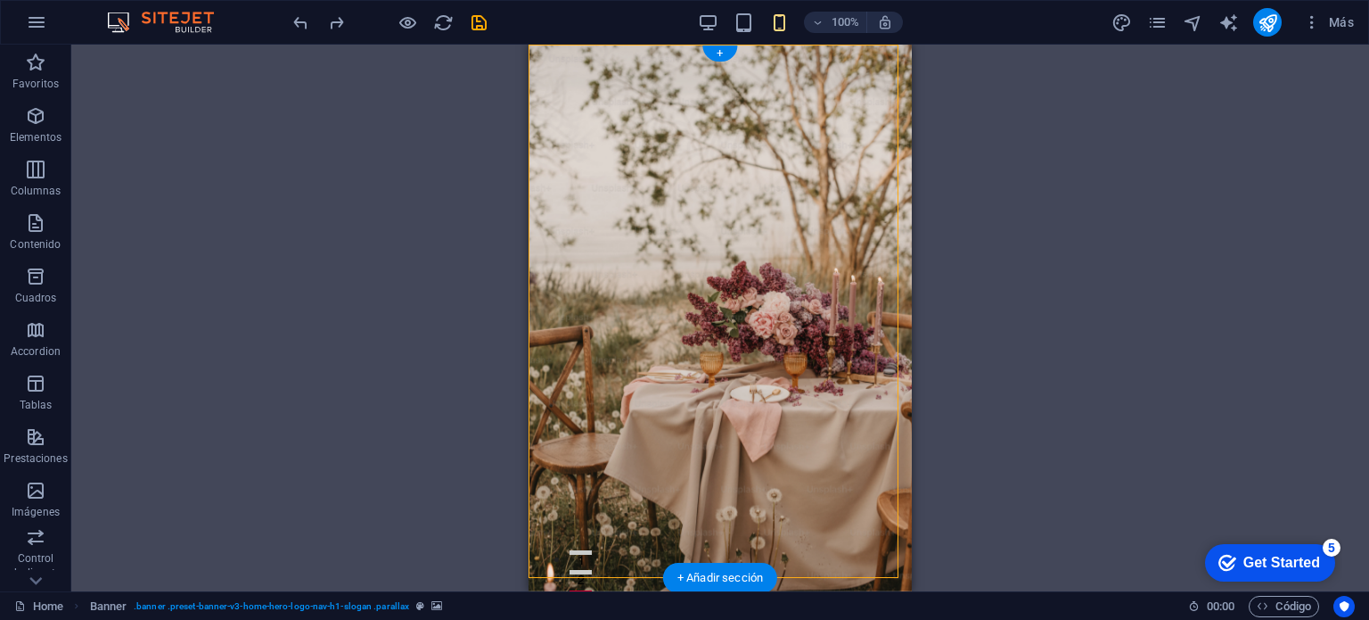
click at [616, 546] on figure at bounding box center [720, 318] width 383 height 546
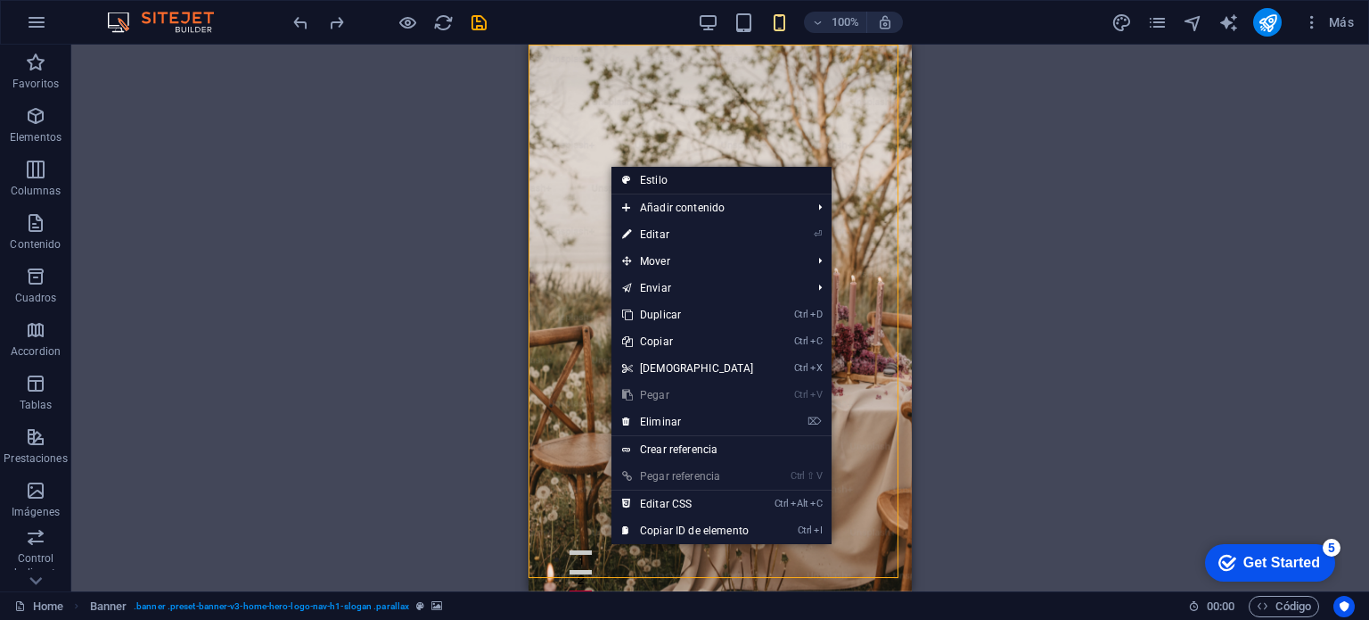
click at [669, 177] on link "Estilo" at bounding box center [721, 180] width 220 height 27
select select "preset-banner-v3-home-hero-logo-nav-h1-slogan"
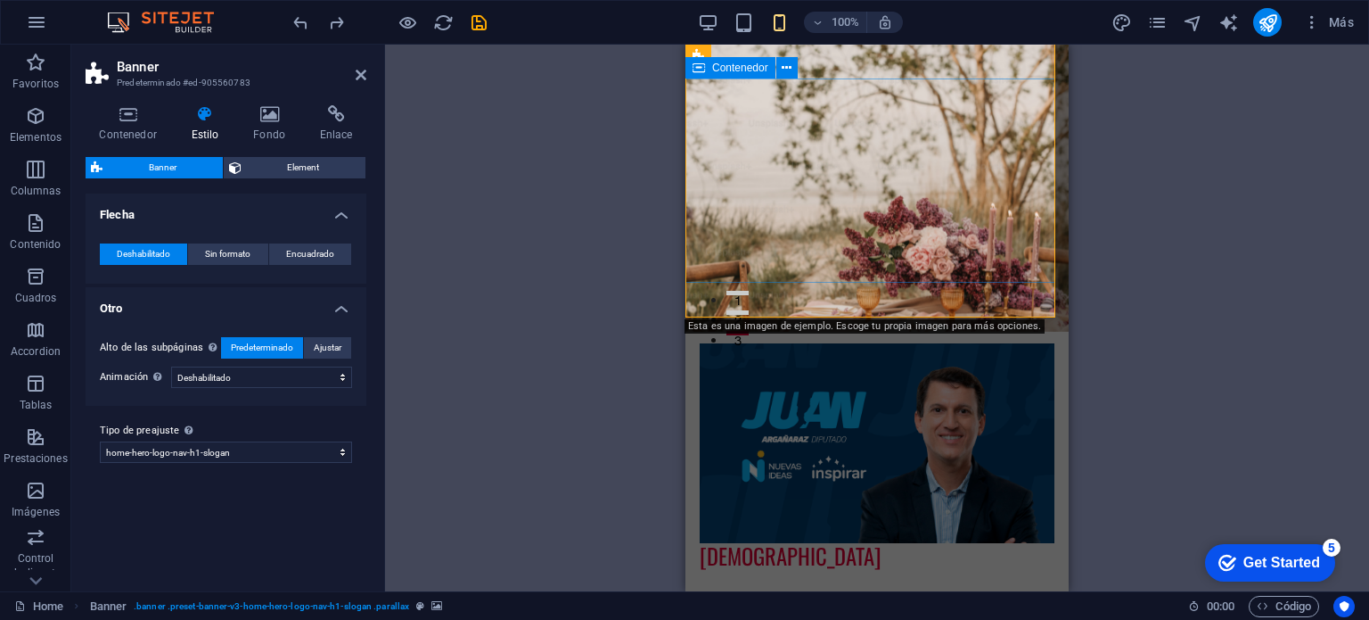
scroll to position [178, 0]
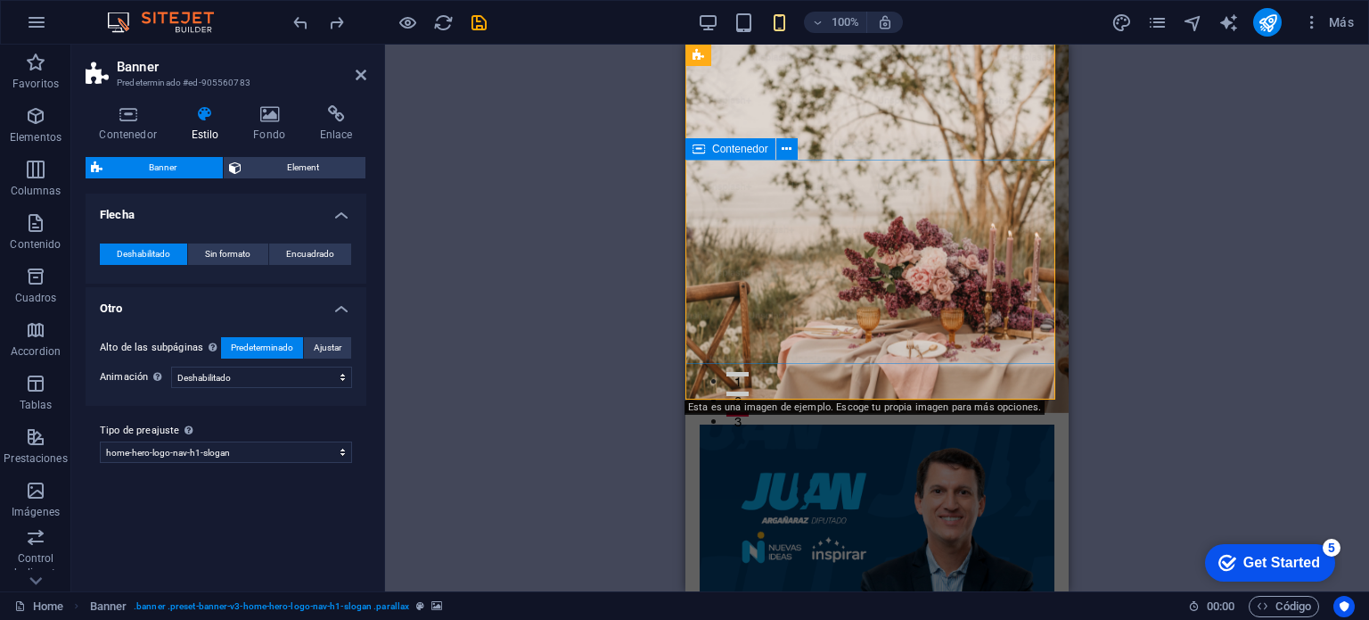
click at [933, 377] on figure at bounding box center [876, 139] width 383 height 546
click at [809, 387] on icon at bounding box center [806, 388] width 10 height 19
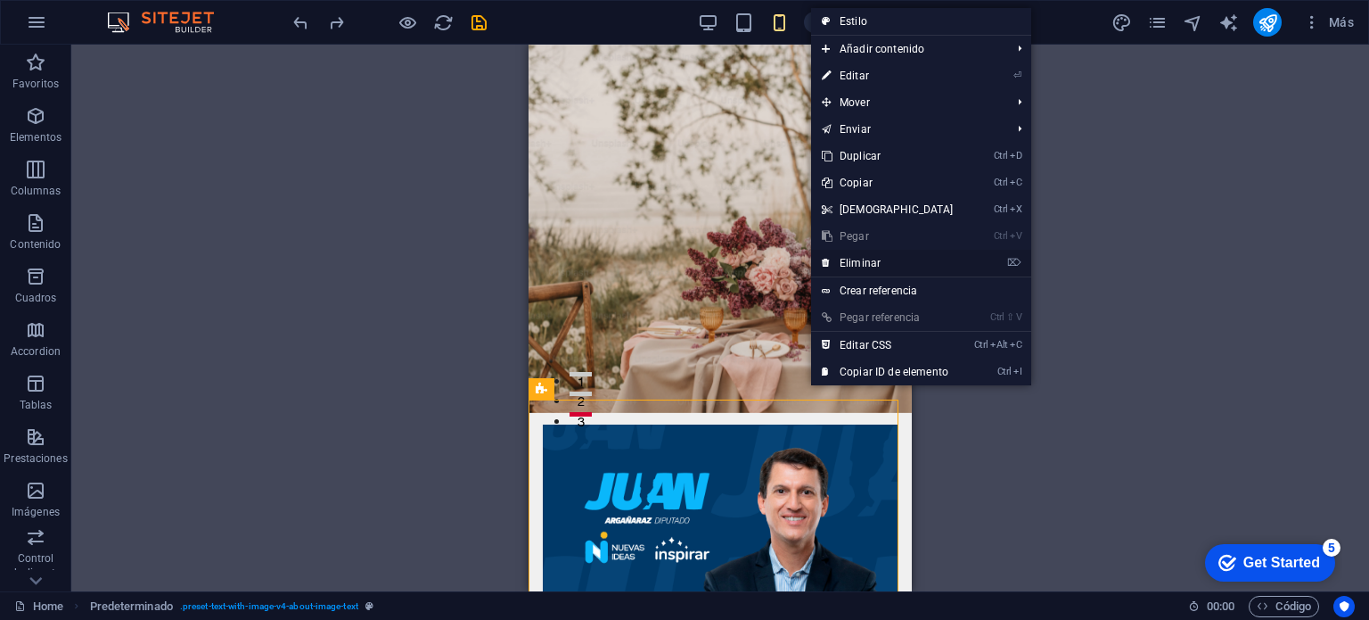
click at [870, 263] on link "⌦ Eliminar" at bounding box center [887, 263] width 153 height 27
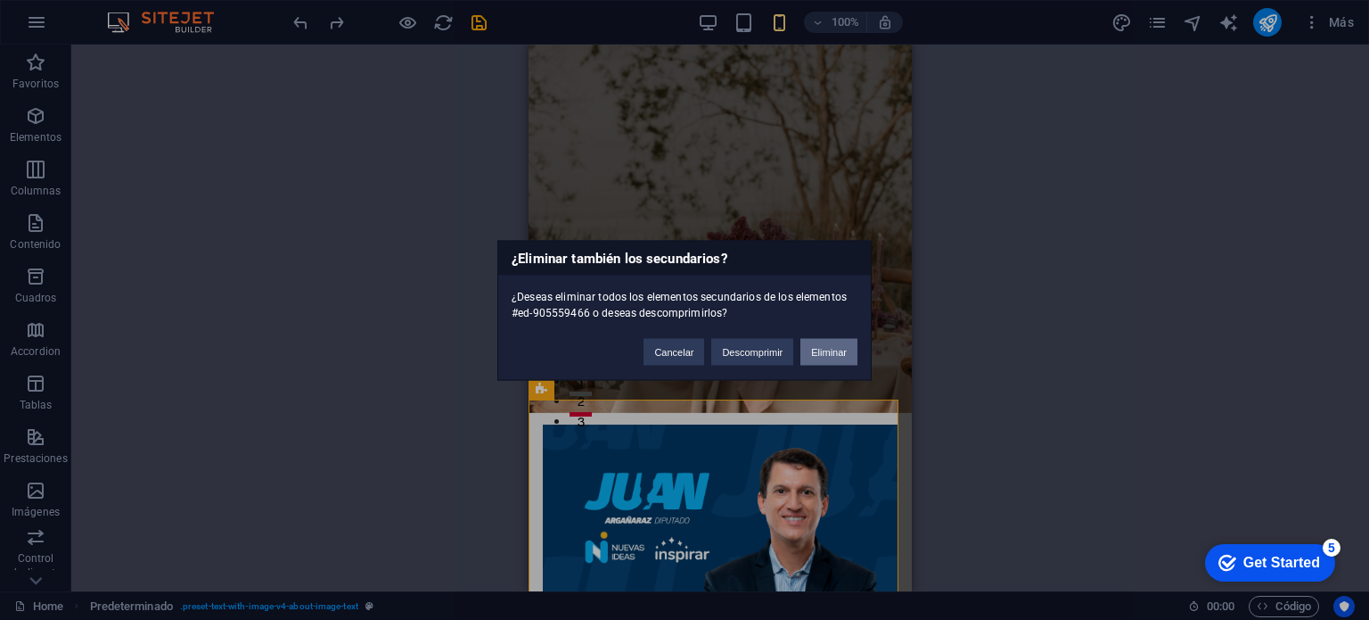
click at [817, 349] on button "Eliminar" at bounding box center [828, 351] width 57 height 27
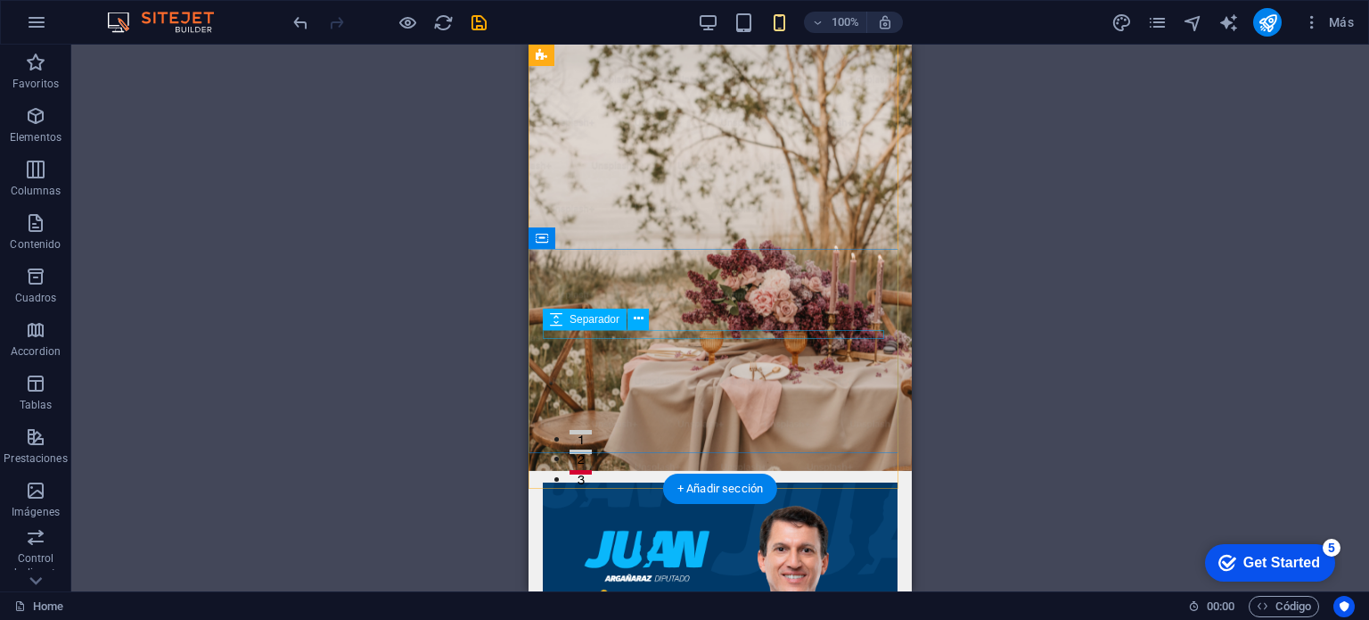
scroll to position [89, 0]
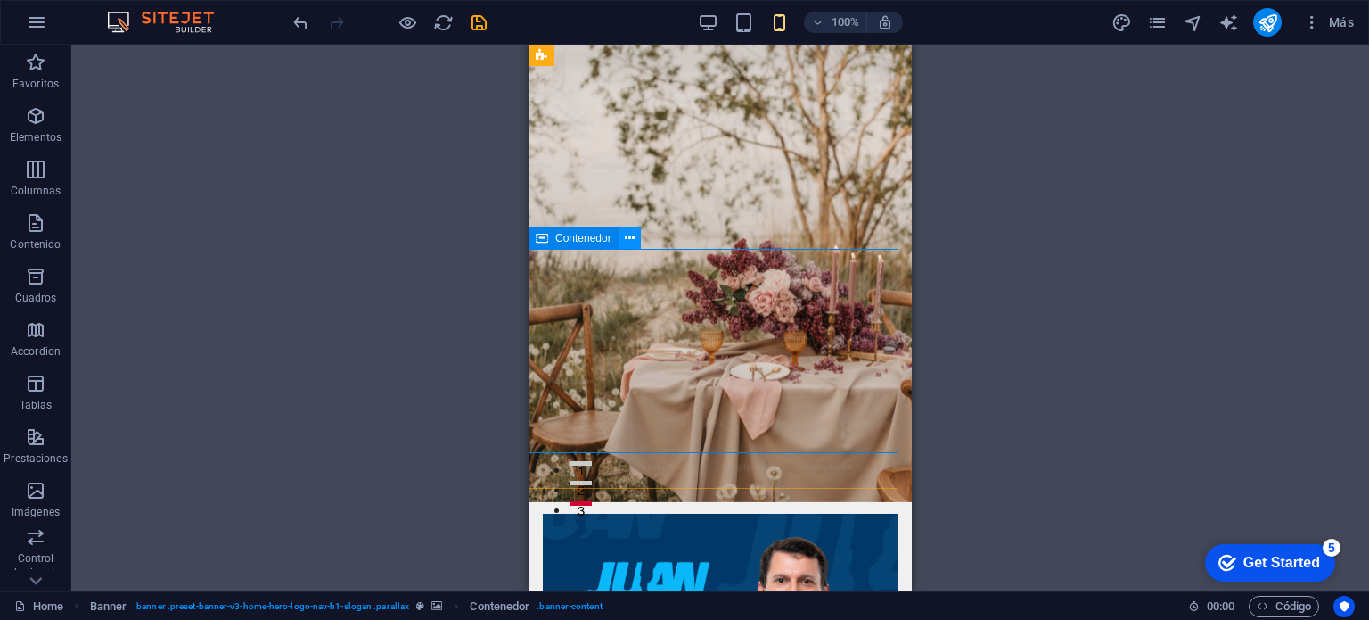
click at [635, 236] on icon at bounding box center [630, 238] width 10 height 19
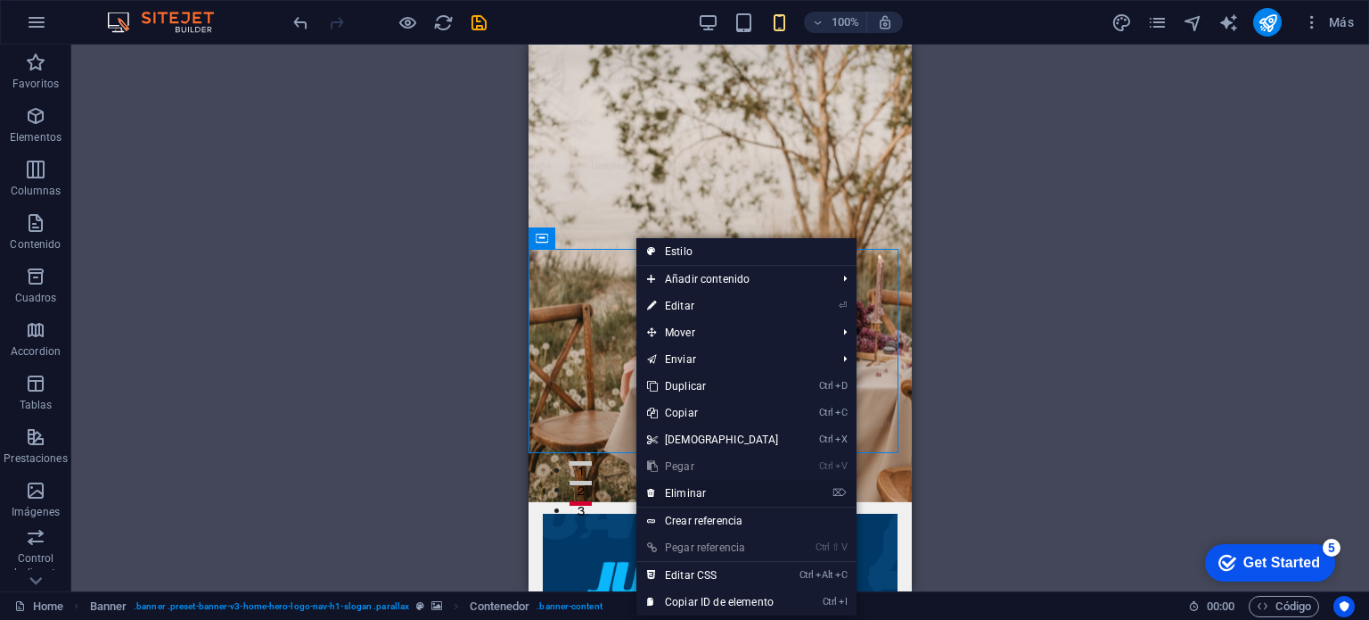
click at [688, 490] on link "⌦ Eliminar" at bounding box center [712, 493] width 153 height 27
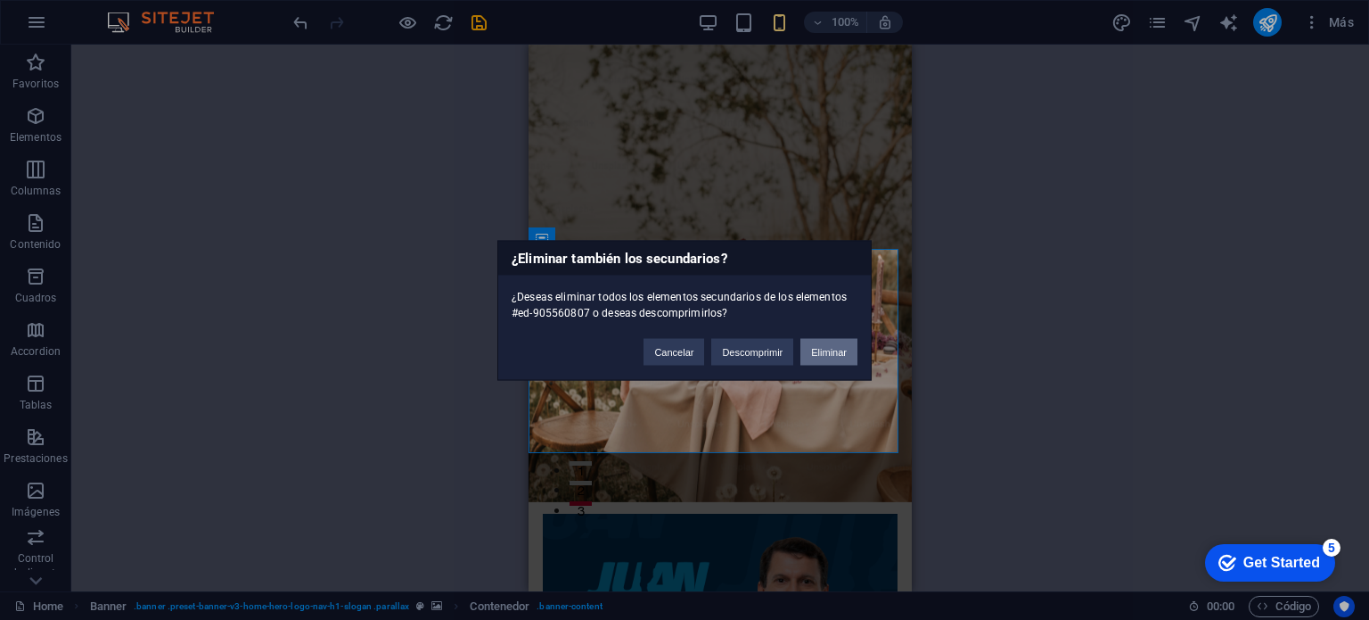
click at [821, 357] on button "Eliminar" at bounding box center [828, 351] width 57 height 27
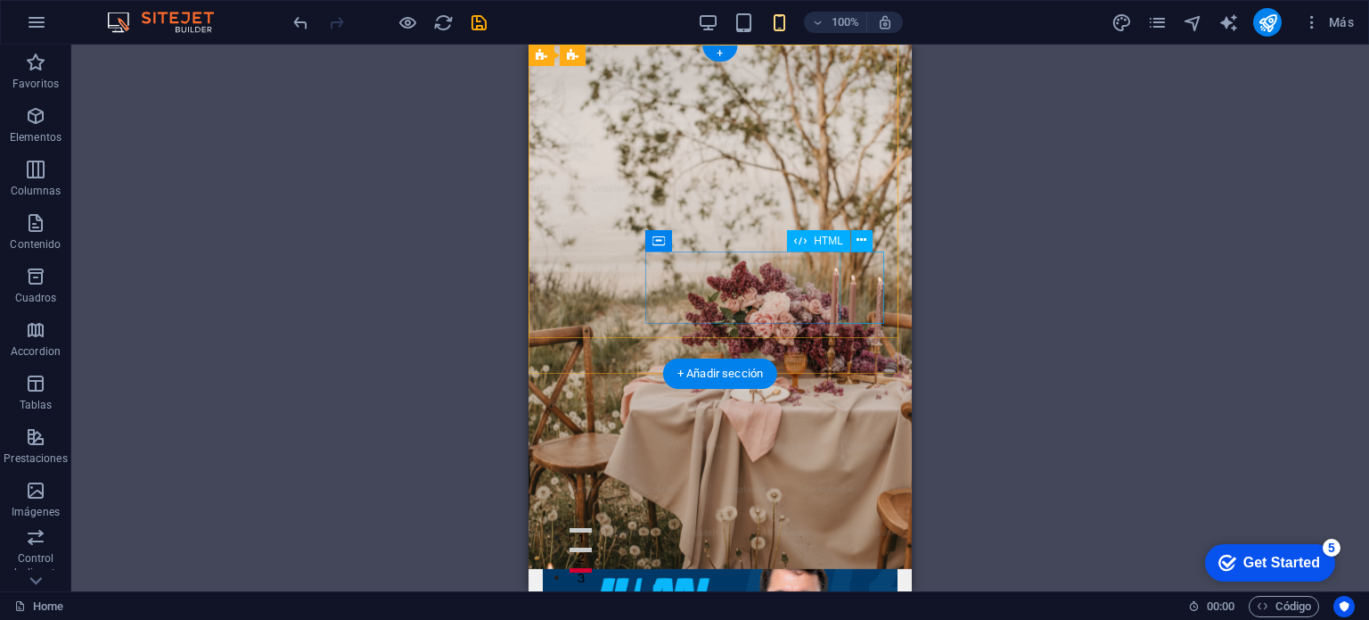
scroll to position [0, 0]
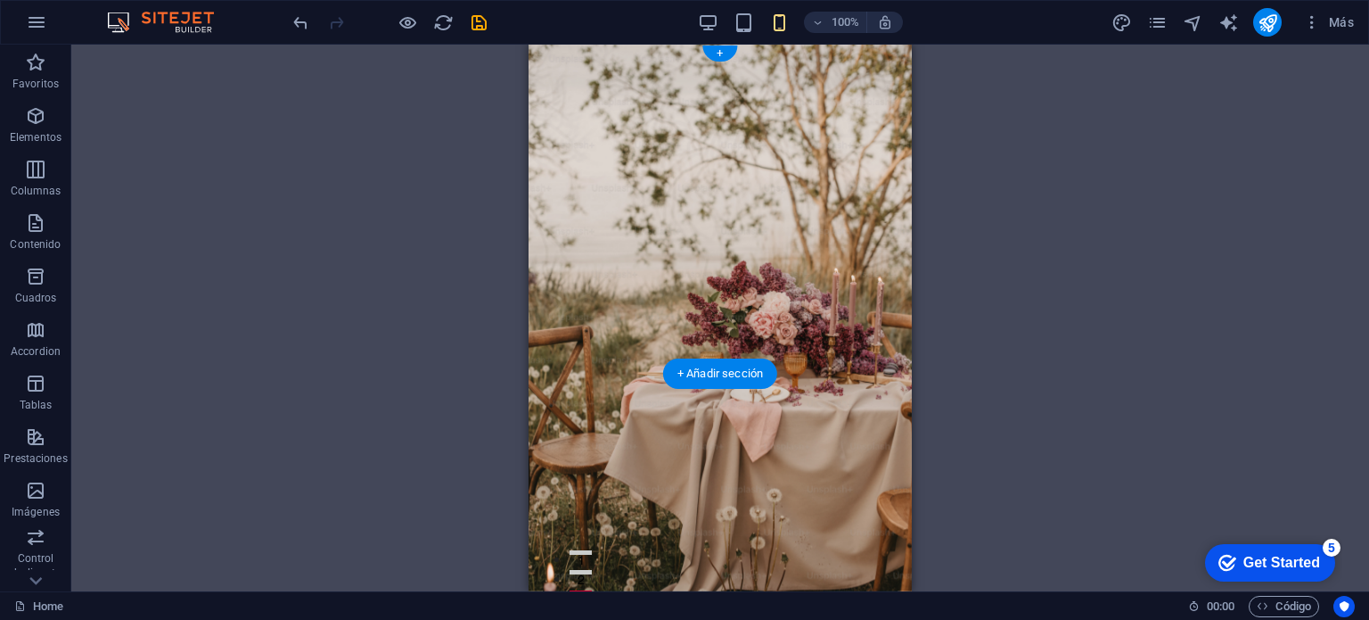
click at [579, 361] on figure at bounding box center [720, 318] width 383 height 546
click at [581, 360] on figure at bounding box center [720, 318] width 383 height 546
select select "preset-banner-v3-home-hero-logo-nav-h1-slogan"
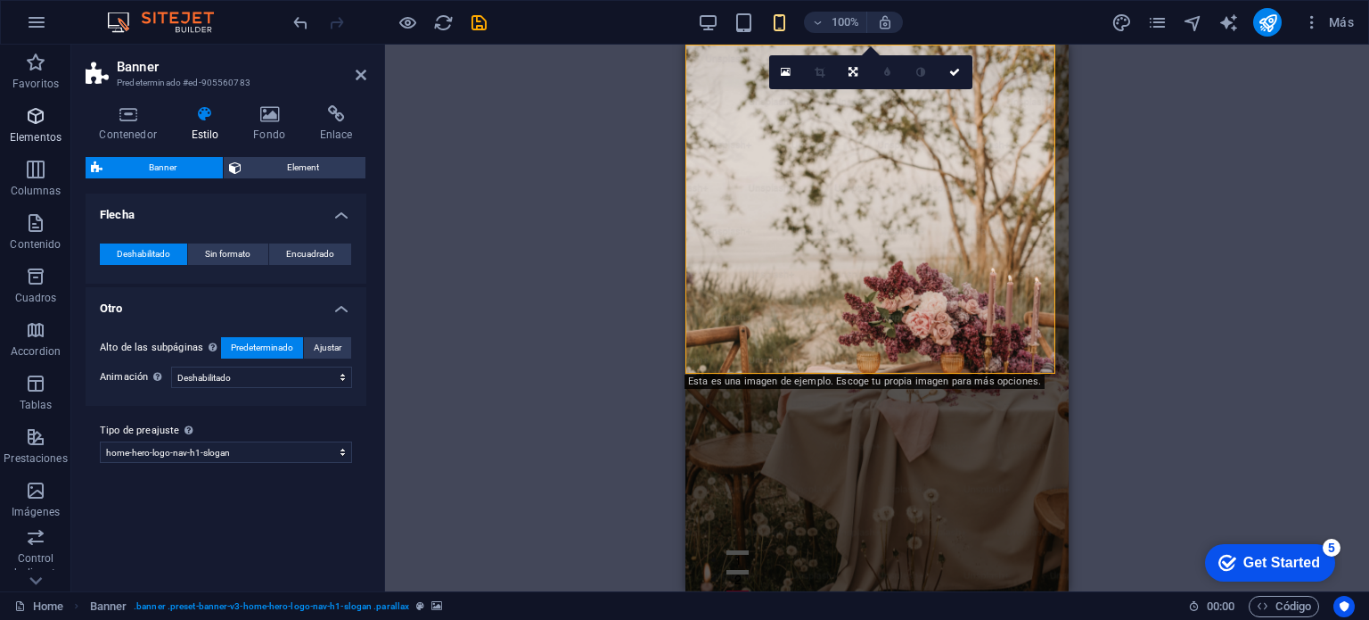
click at [49, 122] on span "Elementos" at bounding box center [35, 126] width 71 height 43
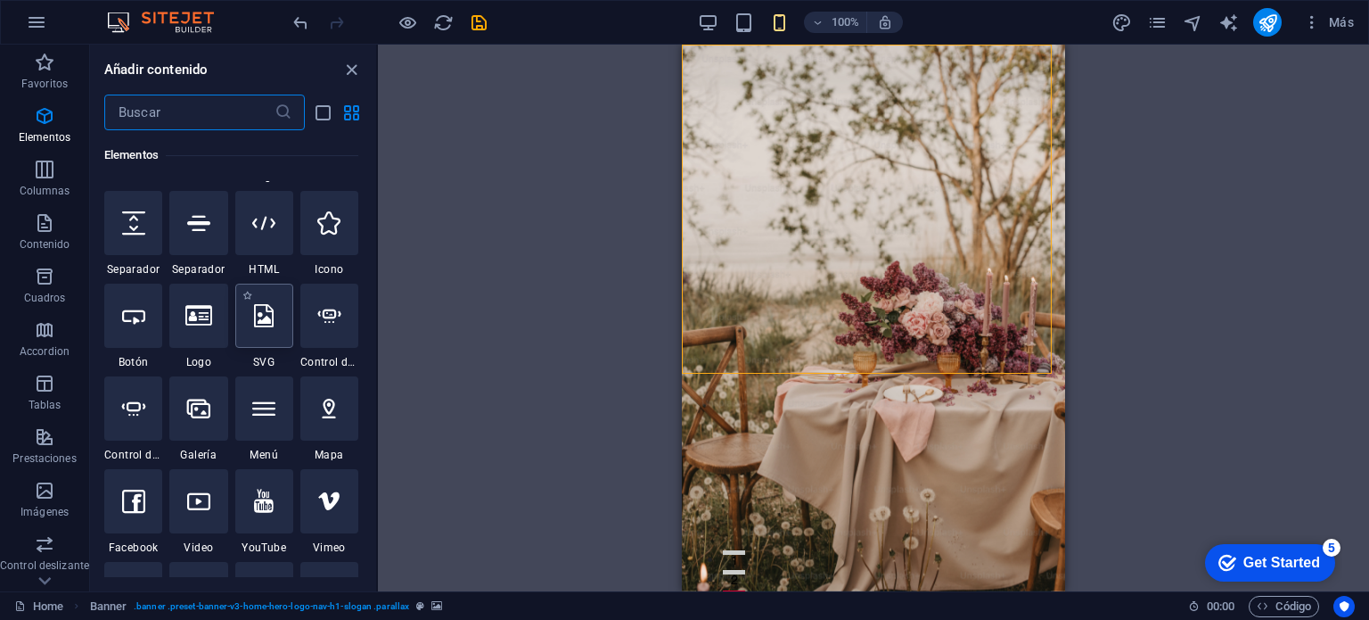
scroll to position [335, 0]
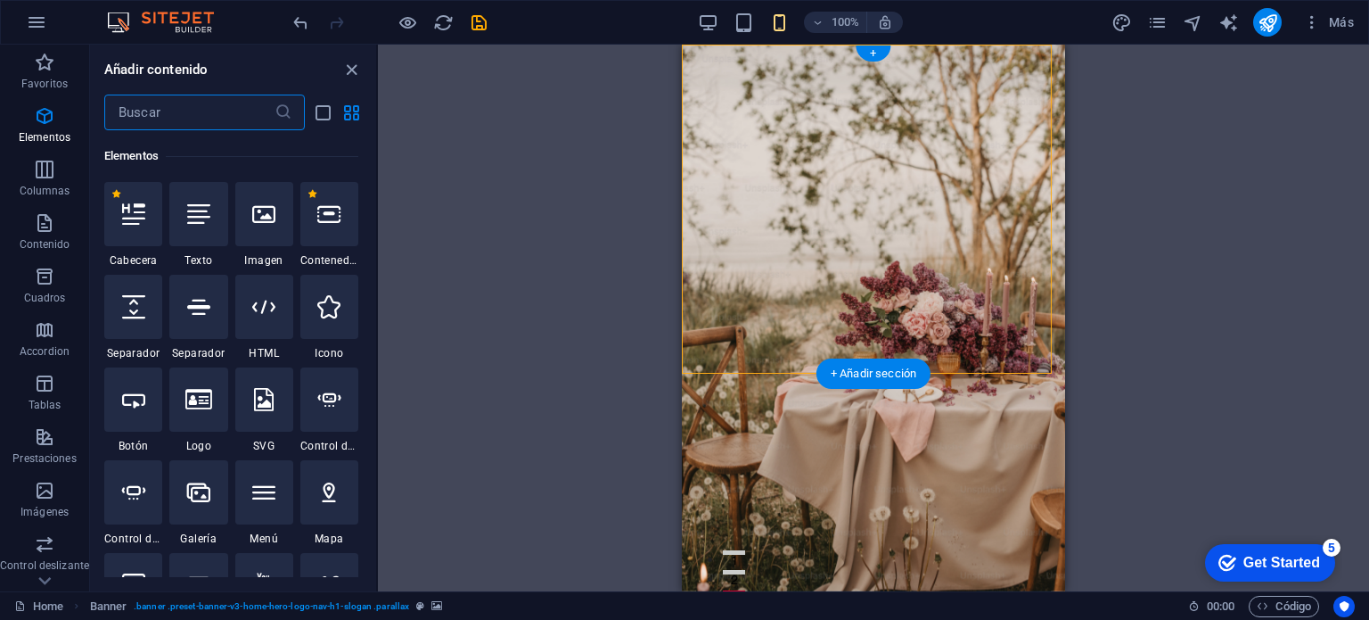
click at [735, 348] on figure at bounding box center [873, 318] width 383 height 546
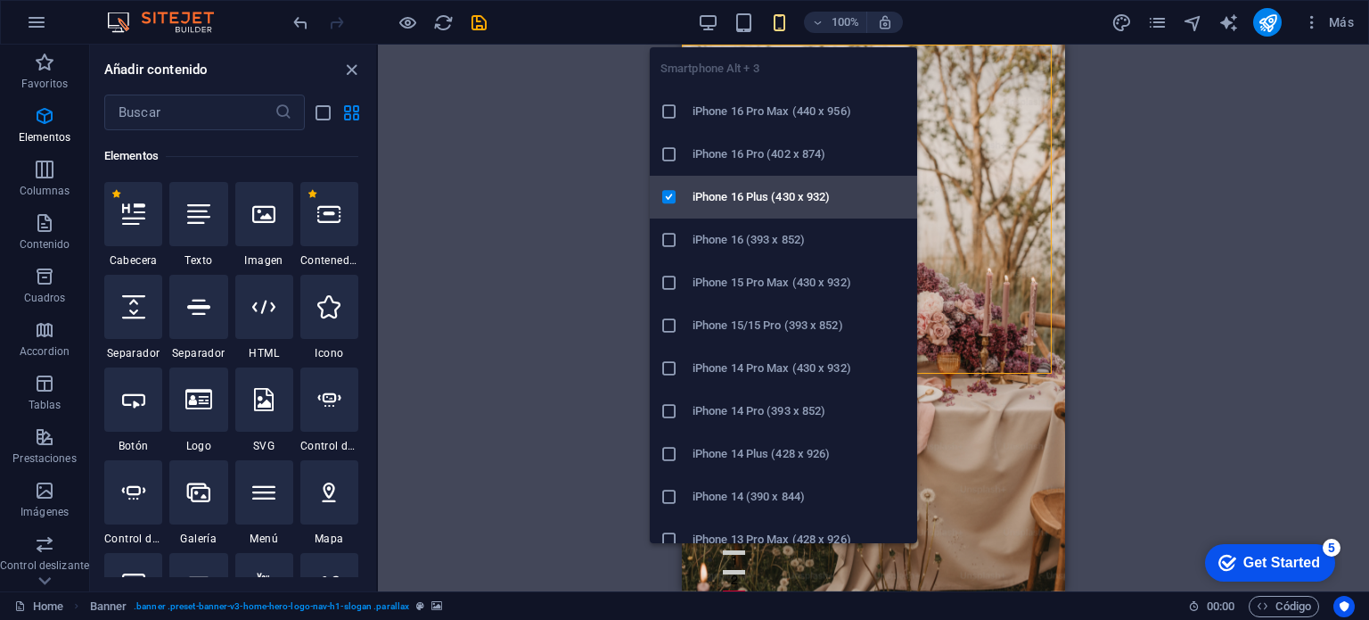
click at [771, 201] on h6 "iPhone 16 Plus (430 x 932)" at bounding box center [800, 196] width 214 height 21
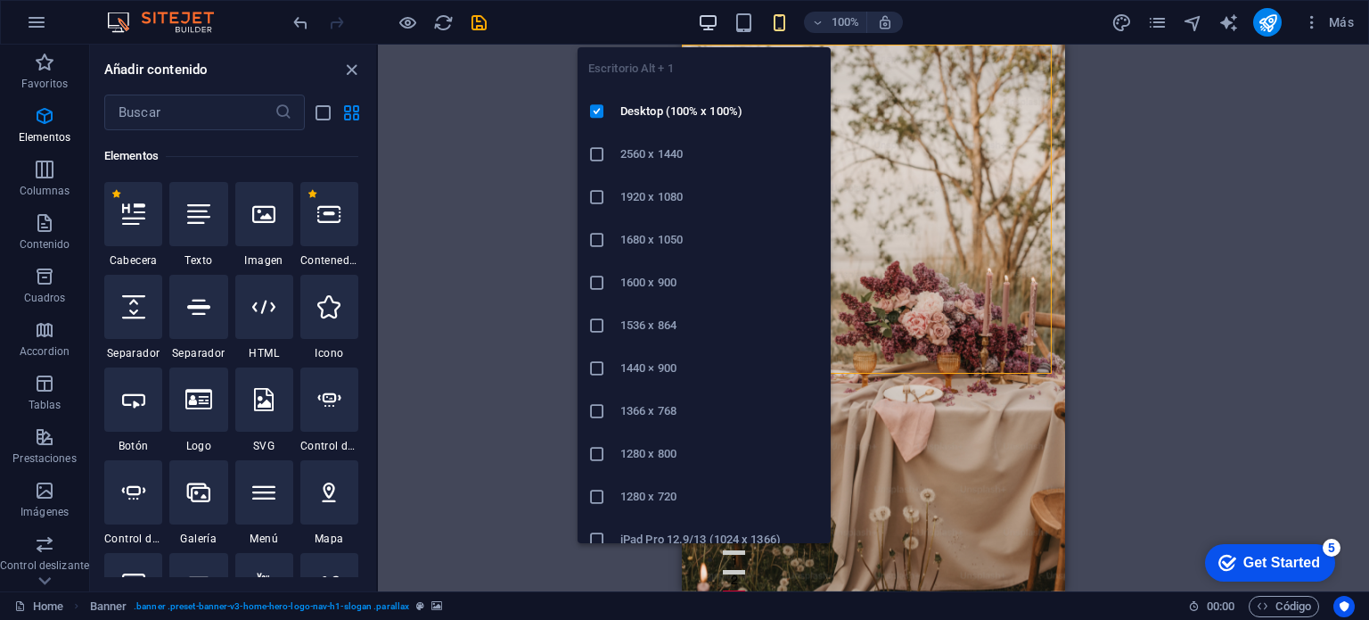
click at [713, 24] on icon "button" at bounding box center [708, 22] width 21 height 21
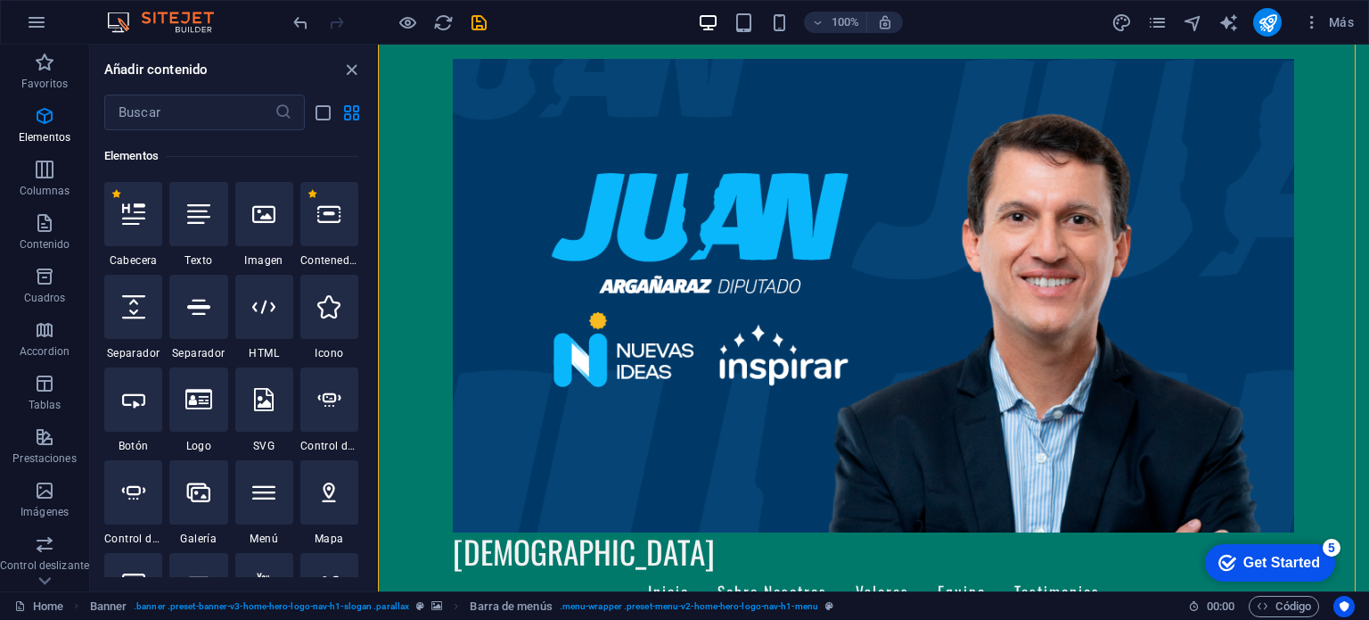
scroll to position [750, 0]
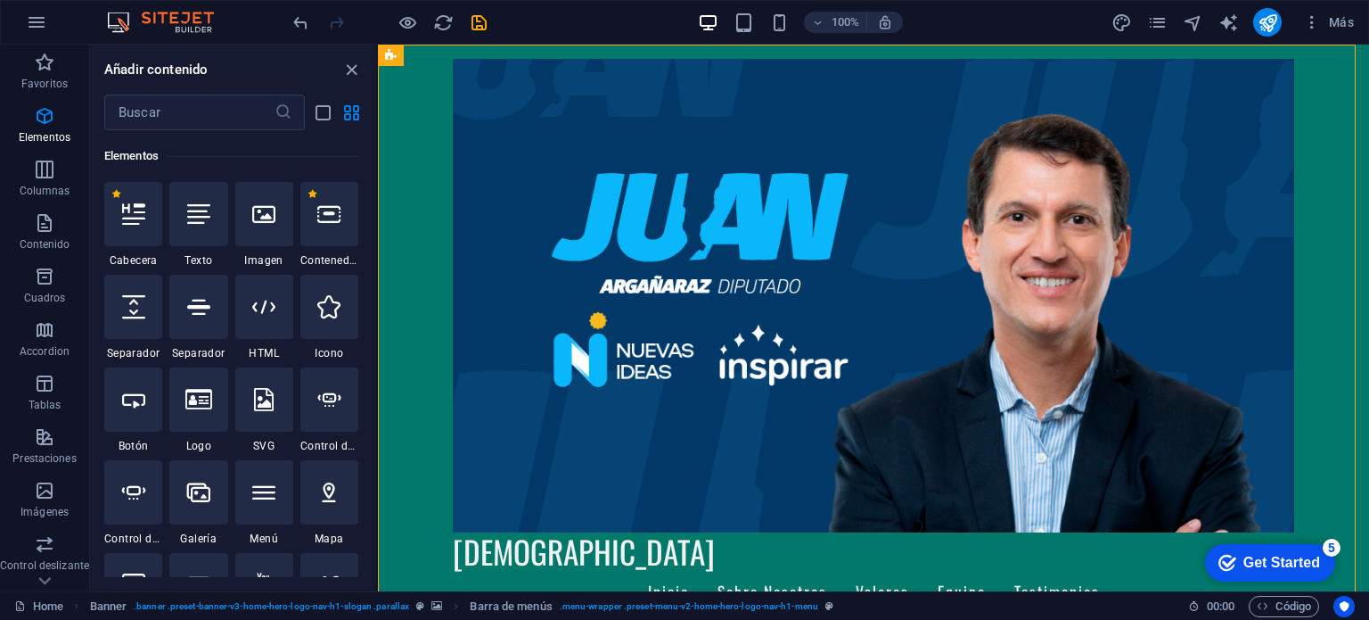
click at [401, 206] on div "[DEMOGRAPHIC_DATA] Inicio Sobre Nosotros Valores Equipo Testimonios" at bounding box center [873, 337] width 991 height 584
click at [414, 173] on div "[DEMOGRAPHIC_DATA] Inicio Sobre Nosotros Valores Equipo Testimonios" at bounding box center [873, 337] width 991 height 584
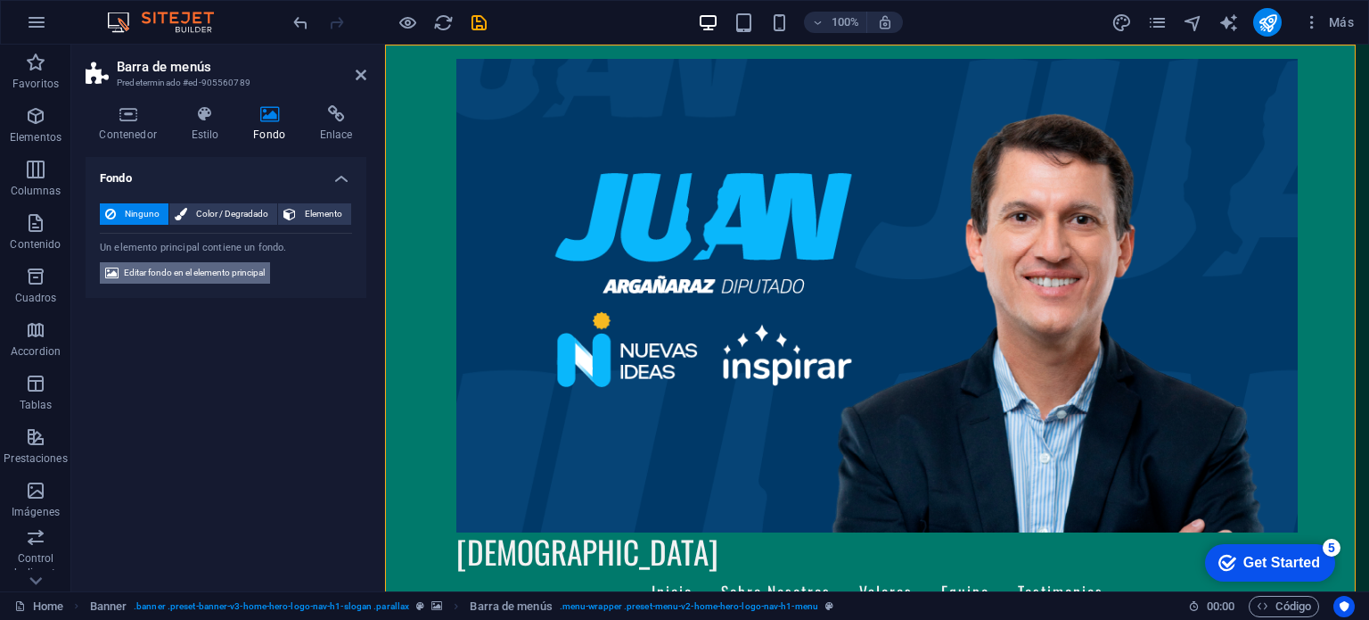
click at [235, 274] on span "Editar fondo en el elemento principal" at bounding box center [194, 272] width 141 height 21
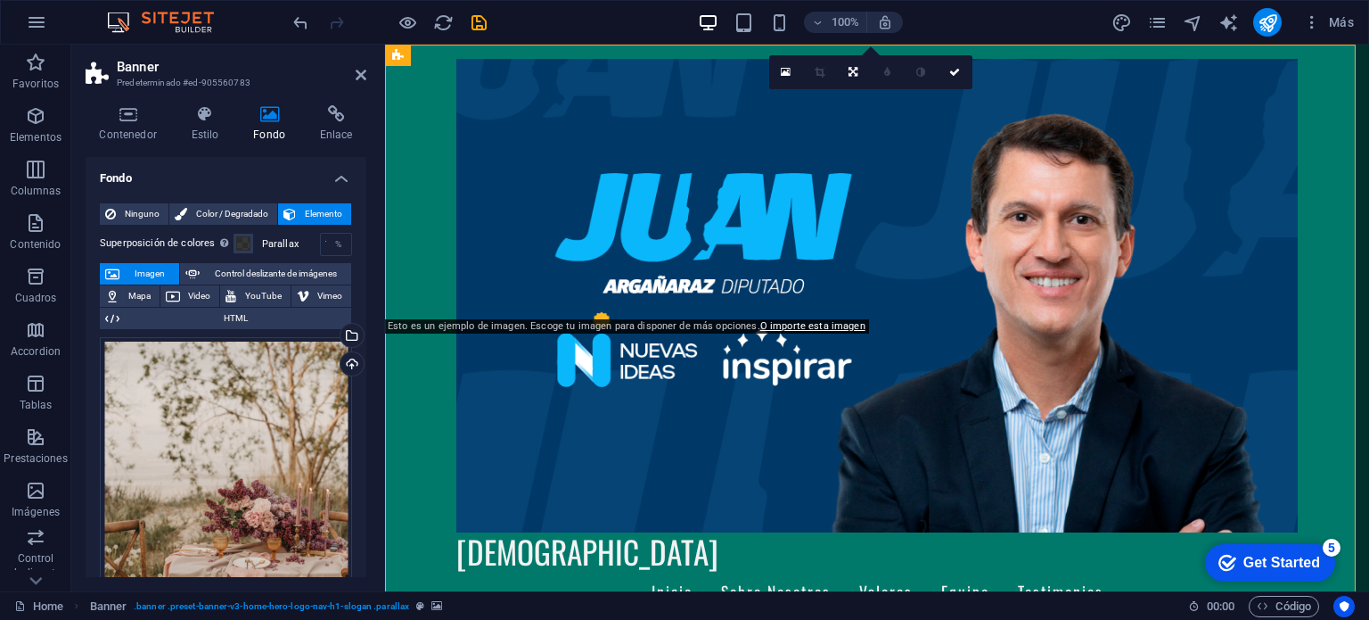
scroll to position [0, 0]
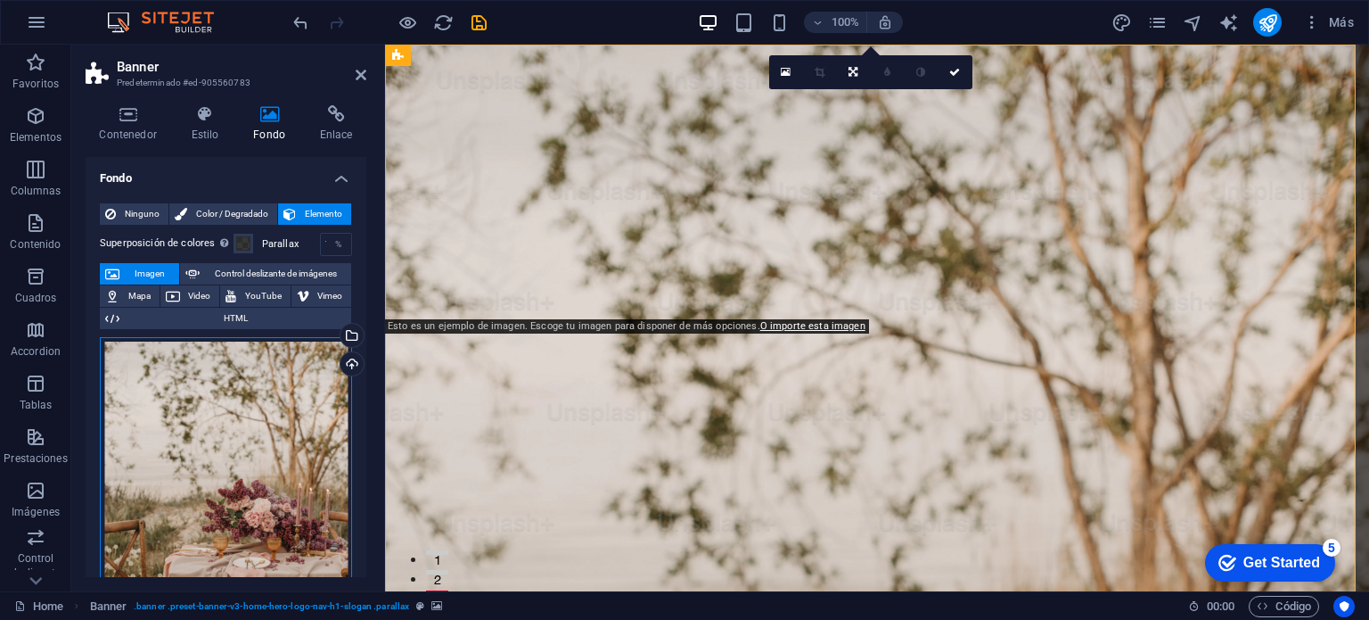
click at [260, 363] on div "Arrastra archivos aquí, haz clic para escoger archivos o selecciona archivos de…" at bounding box center [226, 523] width 252 height 373
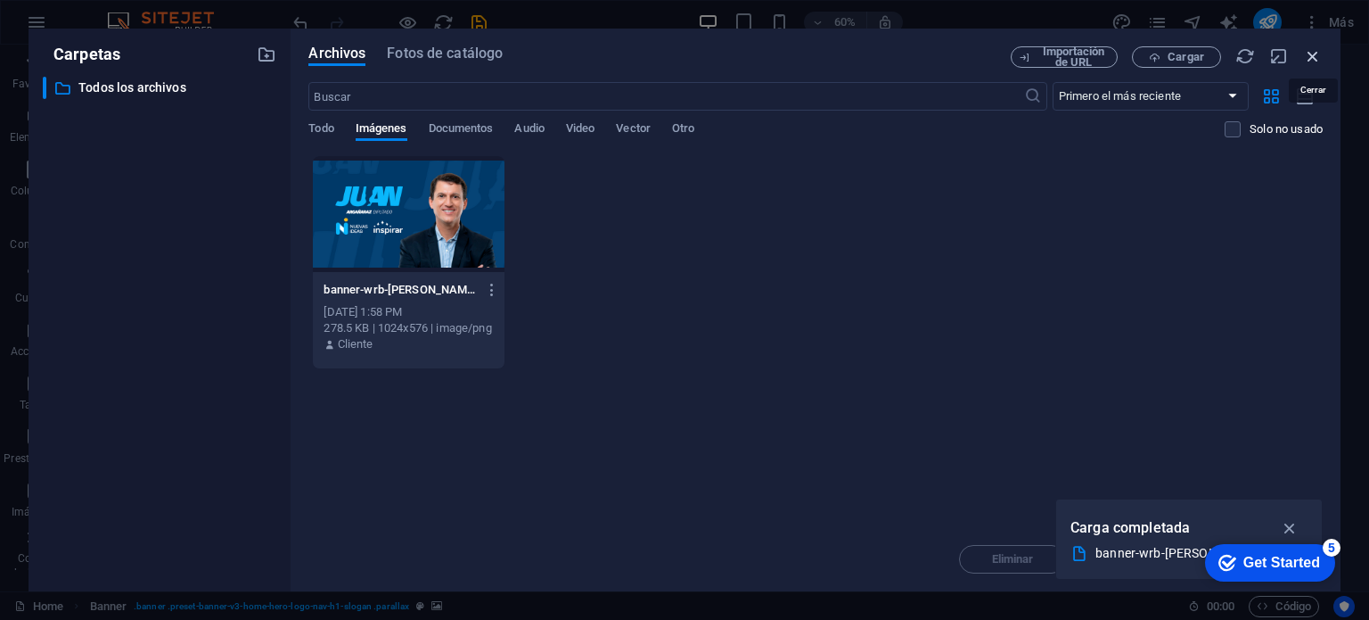
click at [1317, 54] on icon "button" at bounding box center [1313, 56] width 20 height 20
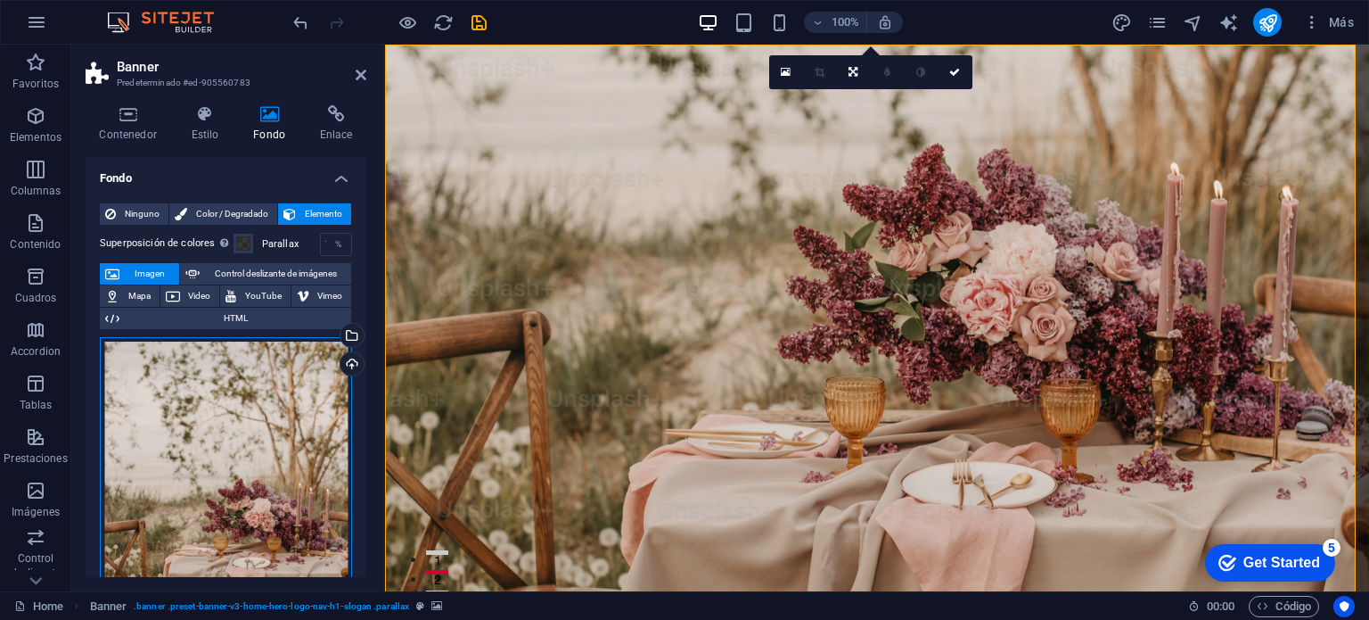
drag, startPoint x: 282, startPoint y: 381, endPoint x: 246, endPoint y: 359, distance: 41.6
click at [246, 359] on div "Arrastra archivos aquí, haz clic para escoger archivos o selecciona archivos de…" at bounding box center [226, 523] width 252 height 373
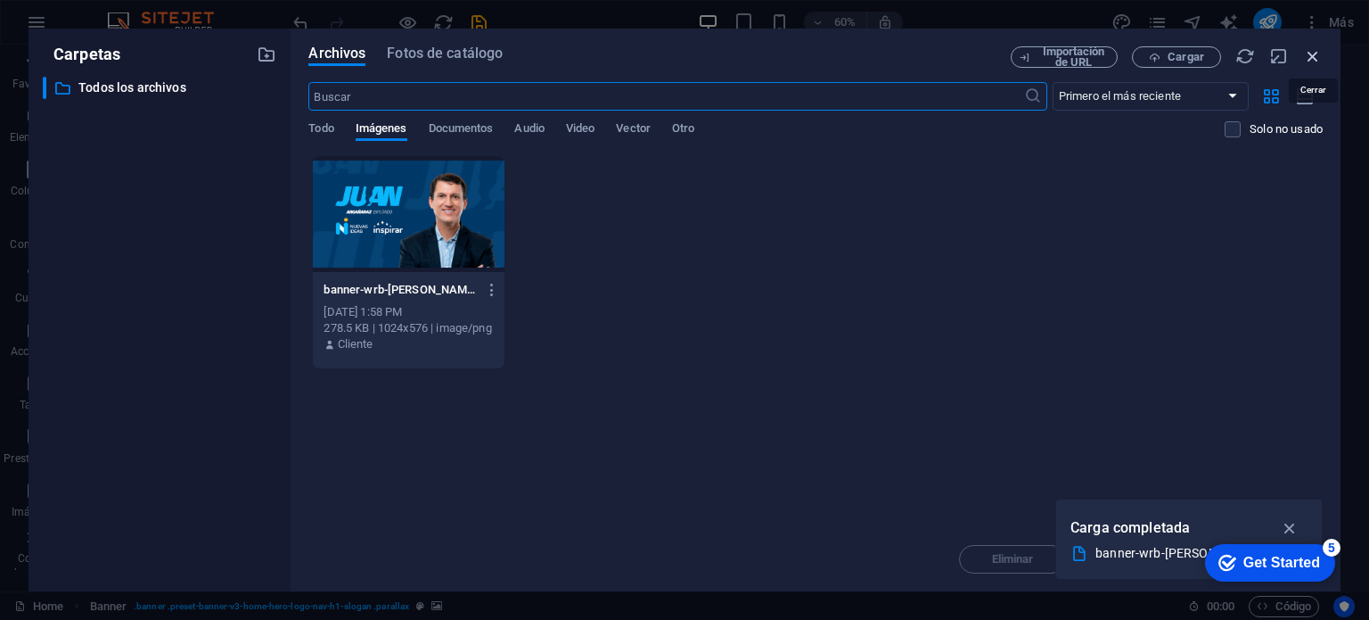
click at [1319, 53] on icon "button" at bounding box center [1313, 56] width 20 height 20
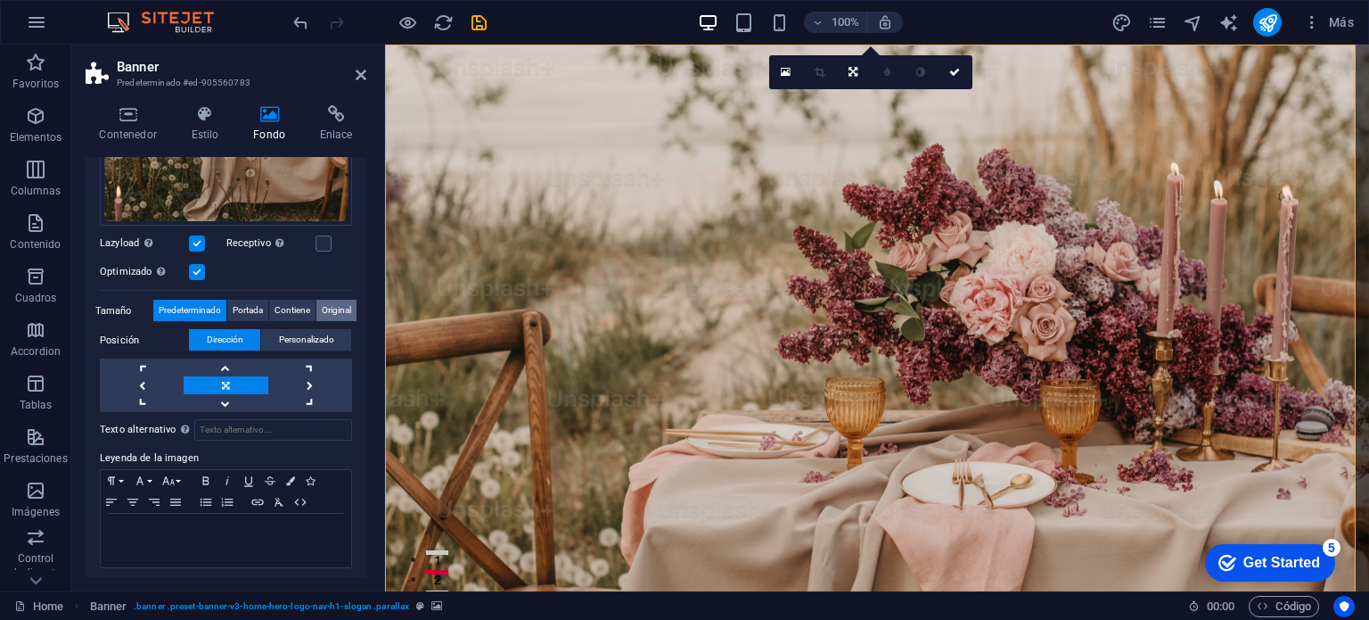
scroll to position [396, 0]
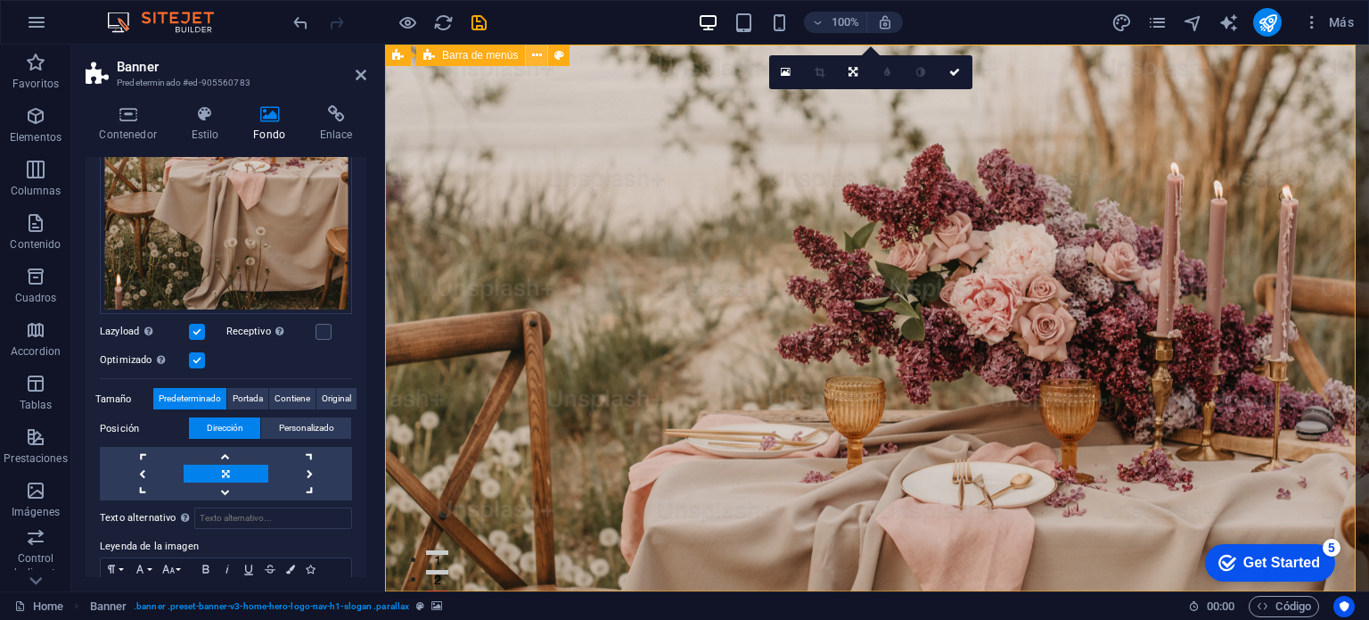
click at [538, 59] on icon at bounding box center [537, 55] width 10 height 19
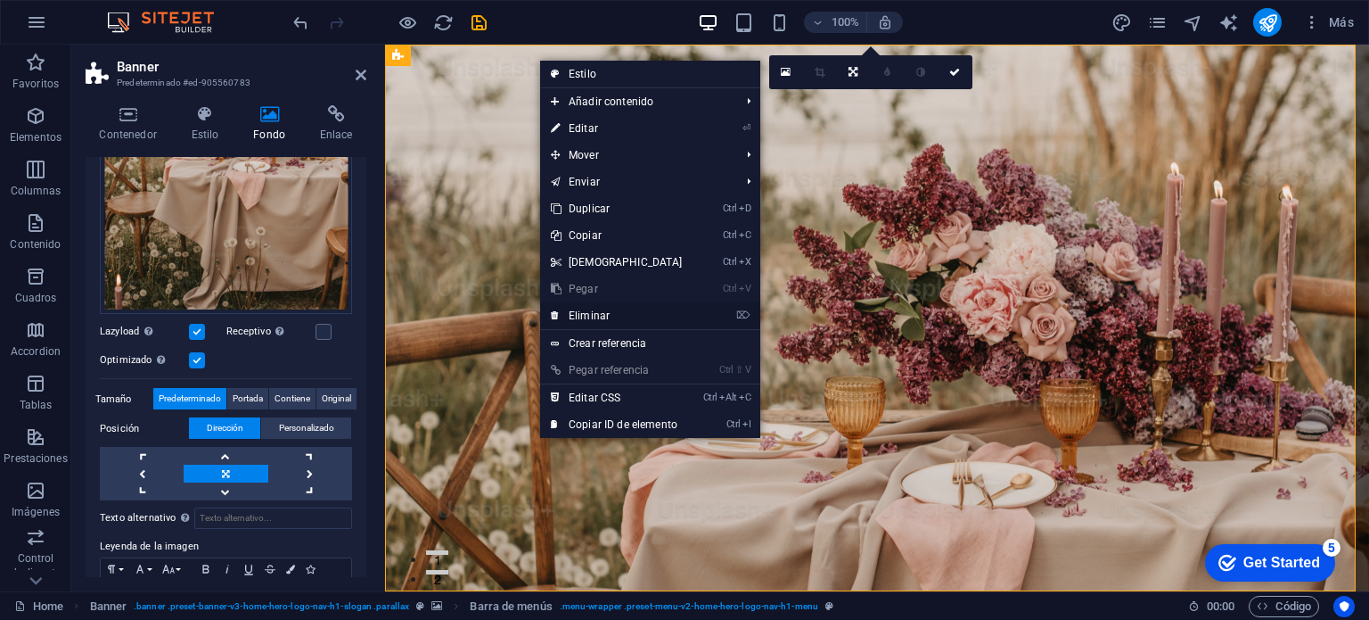
click at [593, 310] on link "⌦ Eliminar" at bounding box center [616, 315] width 153 height 27
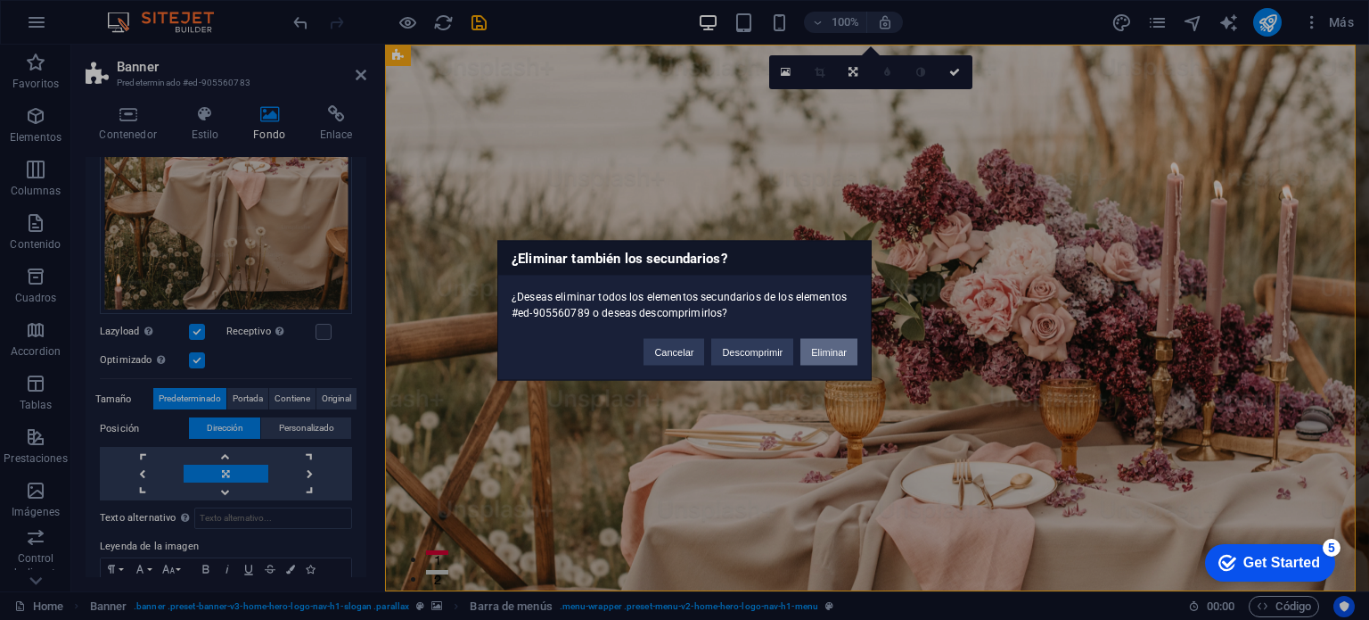
click at [825, 349] on button "Eliminar" at bounding box center [828, 351] width 57 height 27
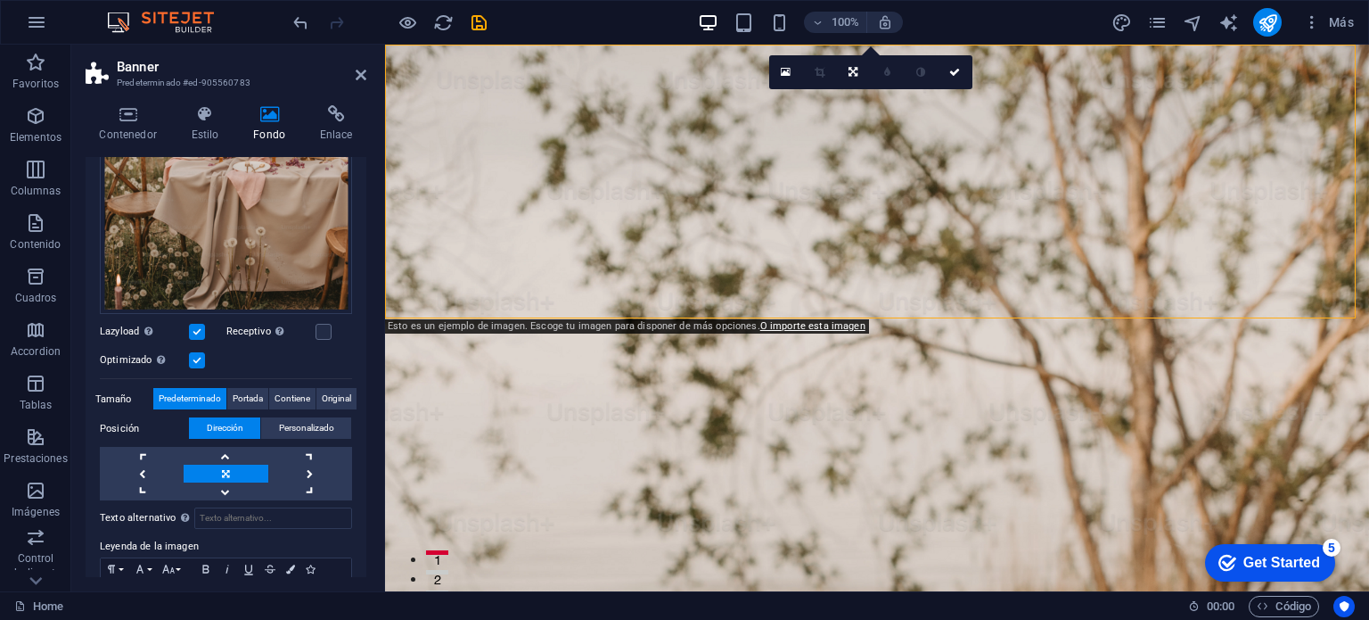
click at [845, 209] on figure at bounding box center [877, 318] width 984 height 546
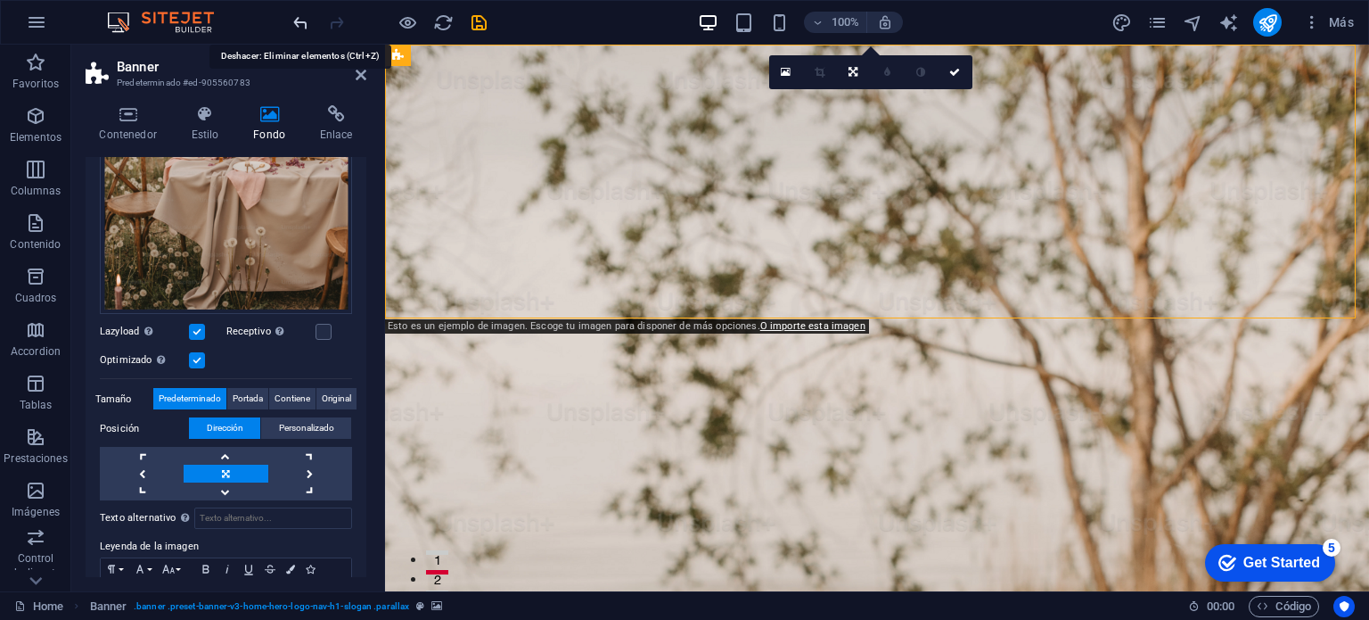
click at [306, 21] on icon "undo" at bounding box center [301, 22] width 21 height 21
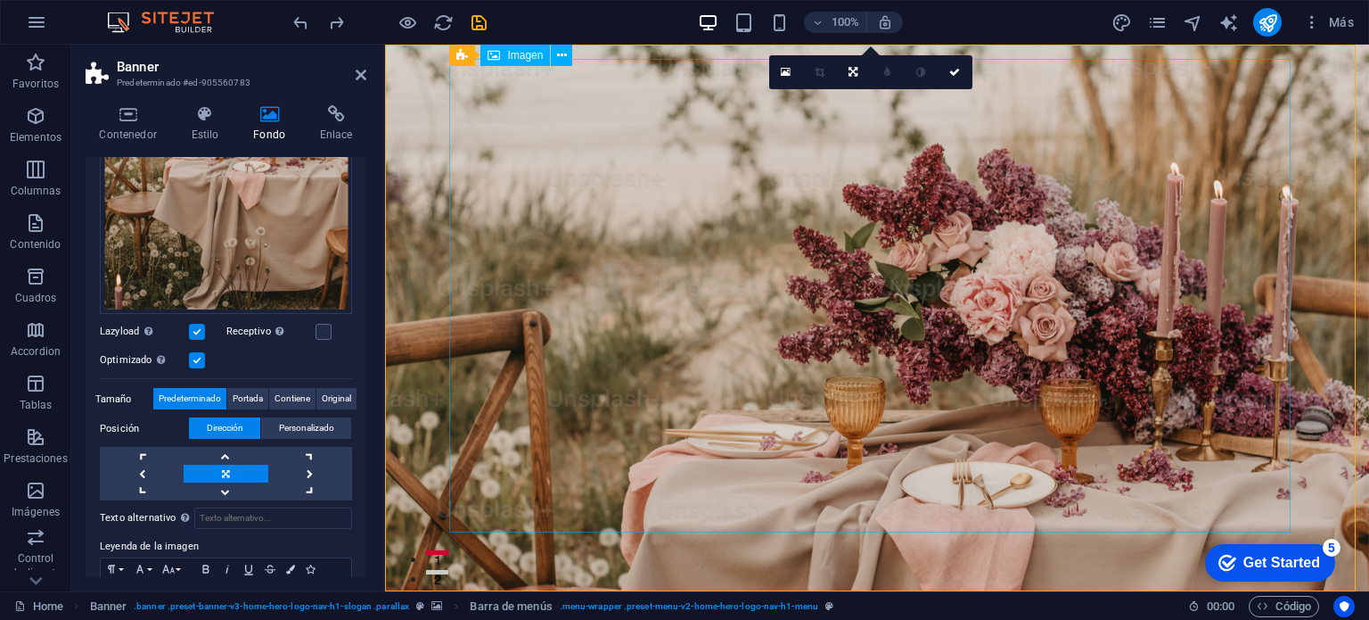
click at [528, 55] on span "Imagen" at bounding box center [525, 55] width 36 height 11
click at [290, 245] on div "Arrastra archivos aquí, haz clic para escoger archivos o selecciona archivos de…" at bounding box center [226, 127] width 252 height 373
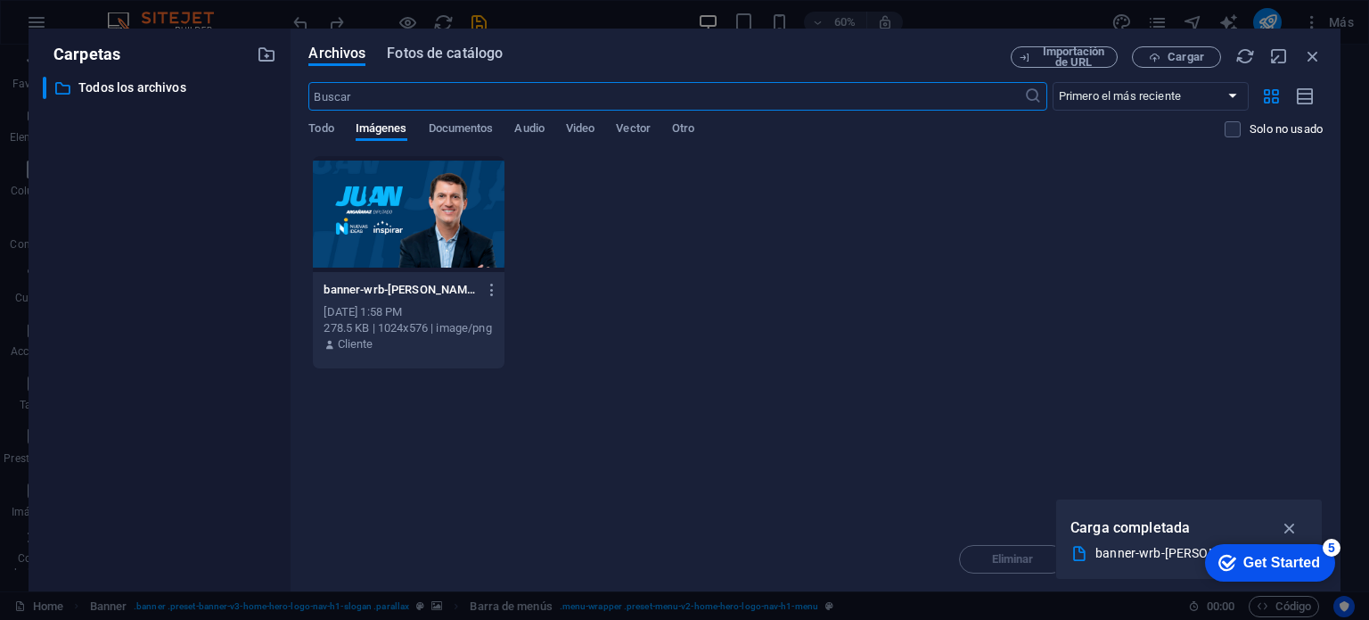
click at [473, 53] on span "Fotos de catálogo" at bounding box center [445, 53] width 116 height 21
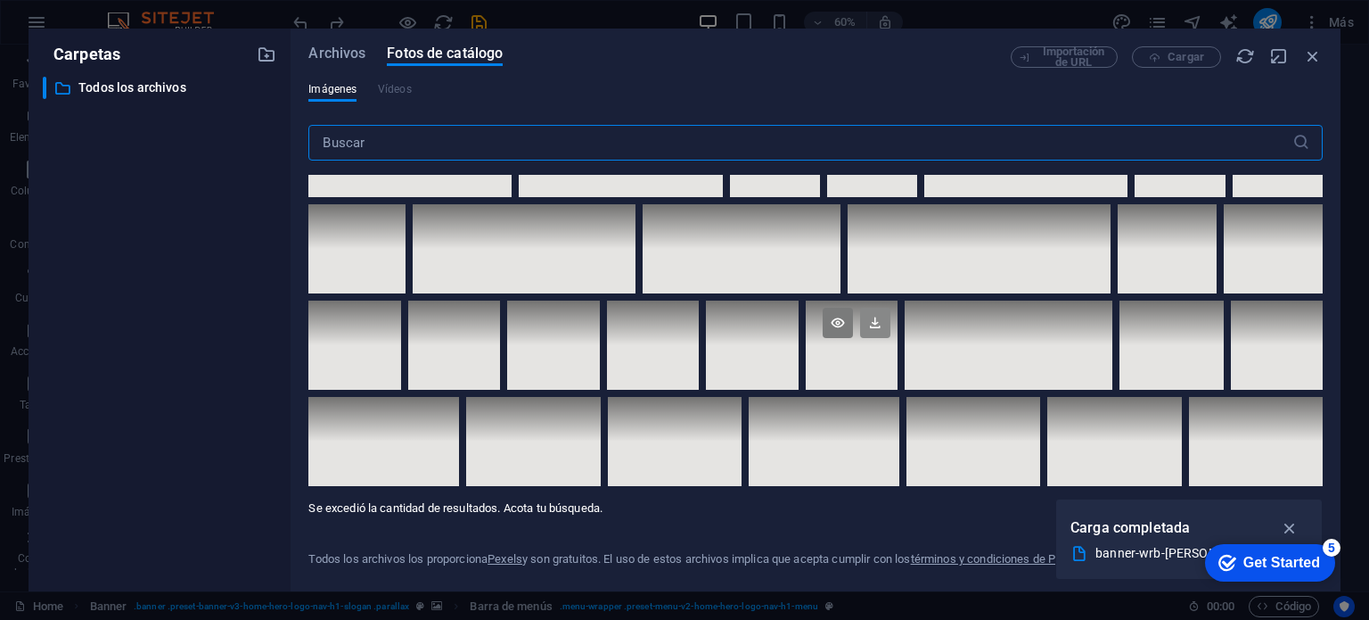
scroll to position [9181, 0]
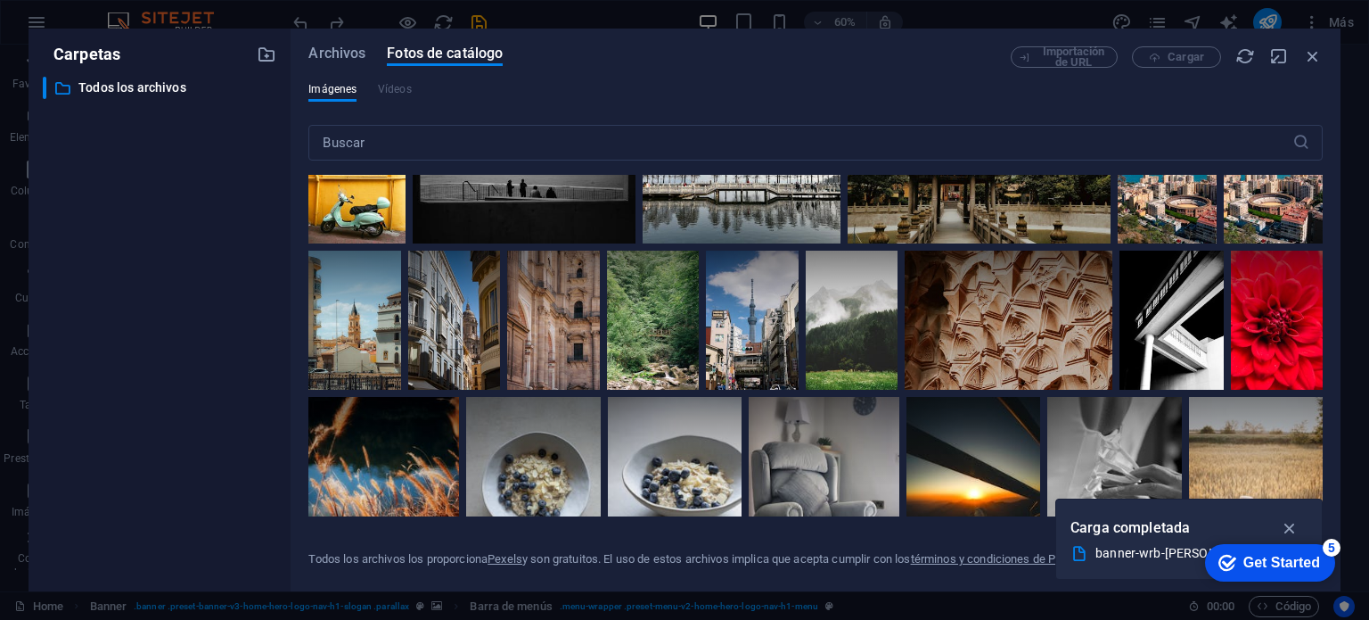
click at [343, 45] on div "Archivos Fotos de catálogo Importación de URL Cargar Imágenes Vídeos ​ Se exced…" at bounding box center [816, 310] width 1050 height 562
click at [348, 53] on span "Archivos" at bounding box center [336, 53] width 57 height 21
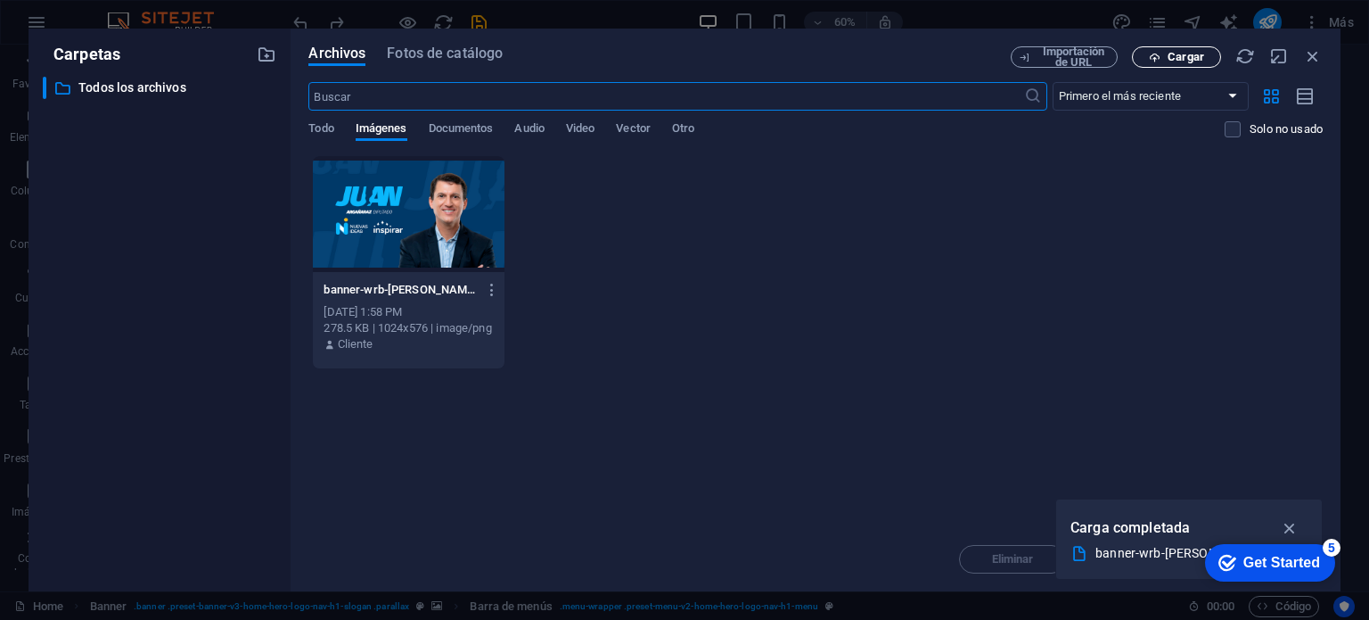
click at [1155, 59] on icon "button" at bounding box center [1155, 58] width 12 height 12
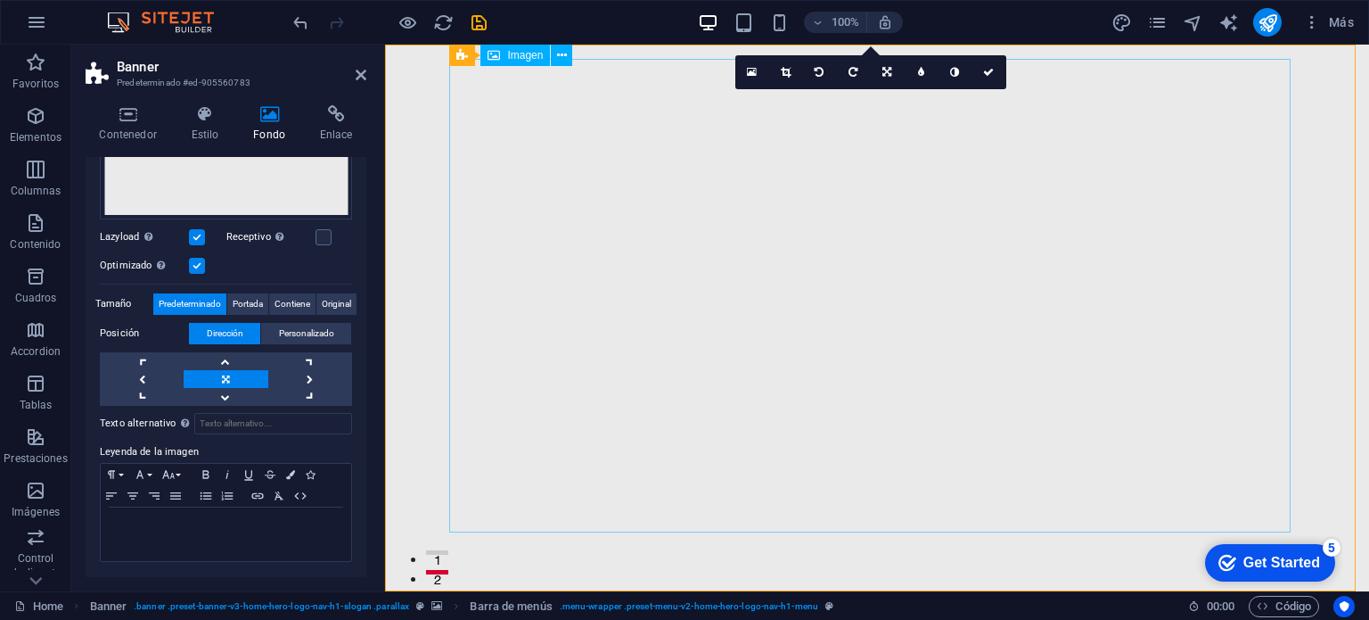
scroll to position [335, 0]
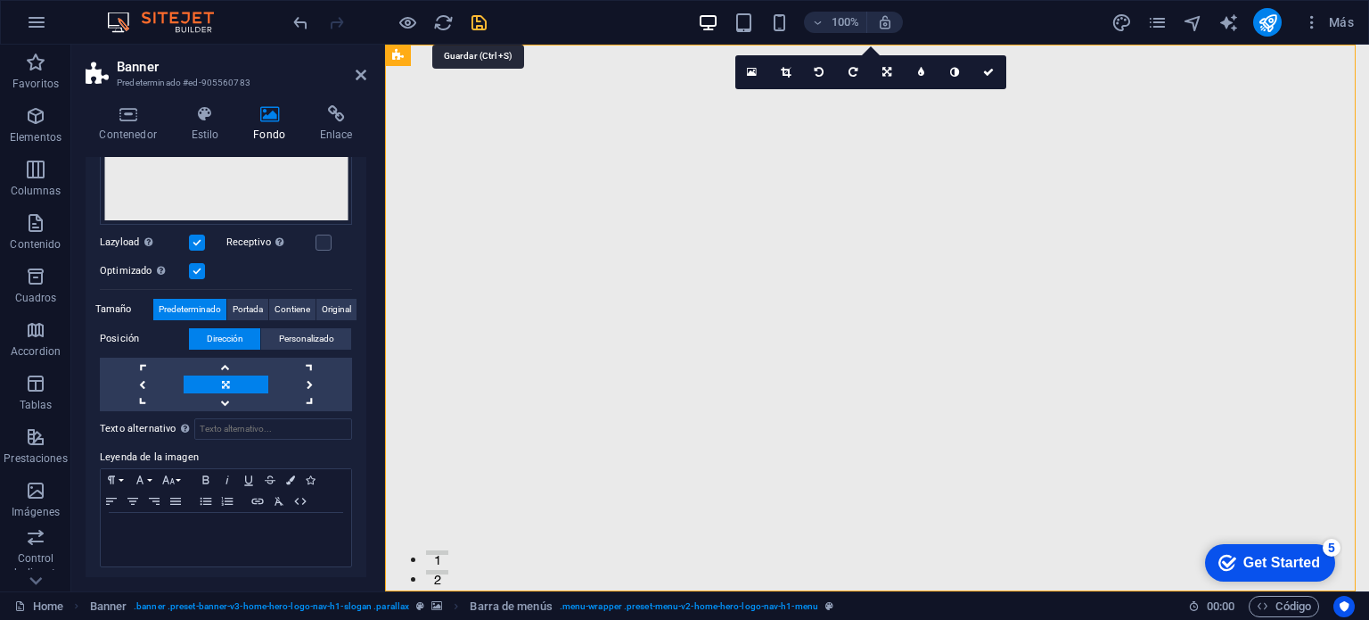
click at [481, 23] on icon "save" at bounding box center [479, 22] width 21 height 21
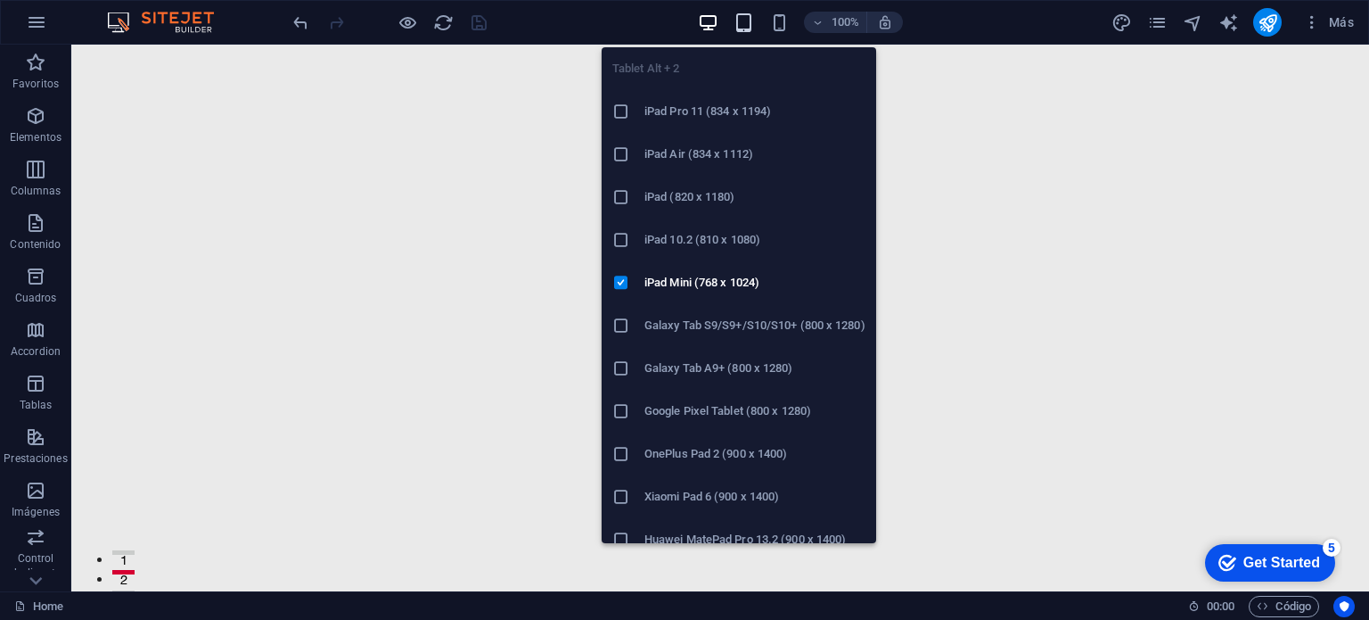
click at [733, 18] on span "button" at bounding box center [743, 22] width 21 height 21
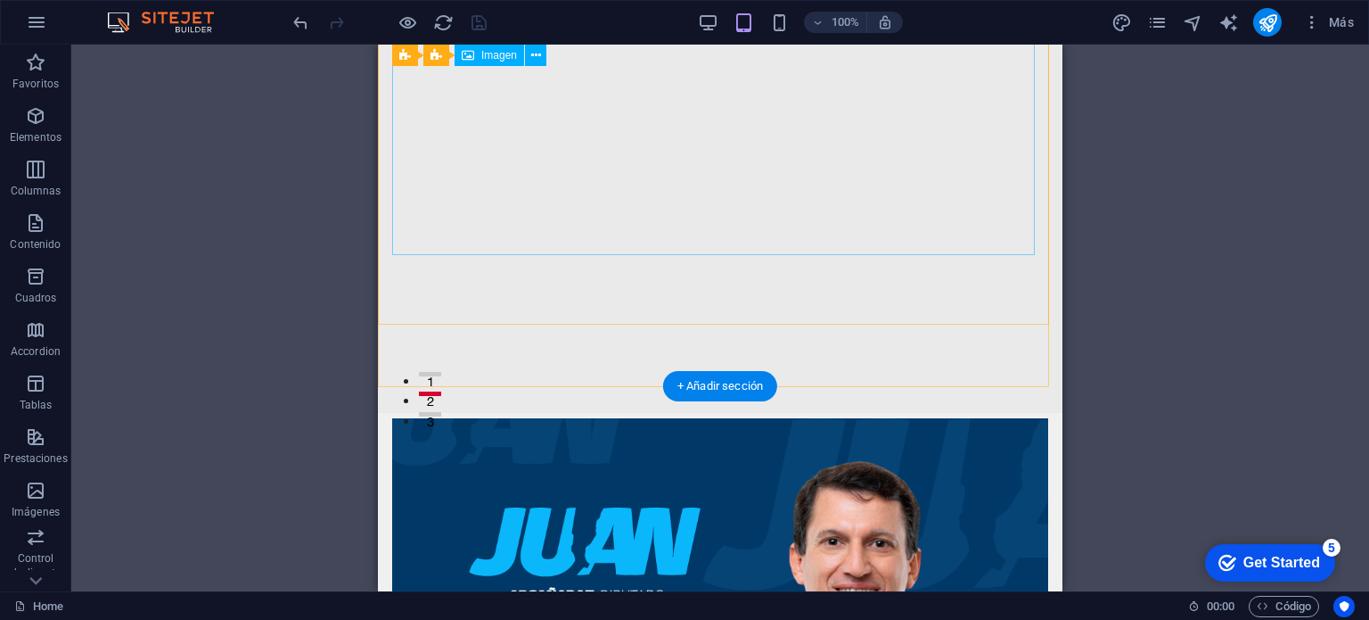
scroll to position [0, 0]
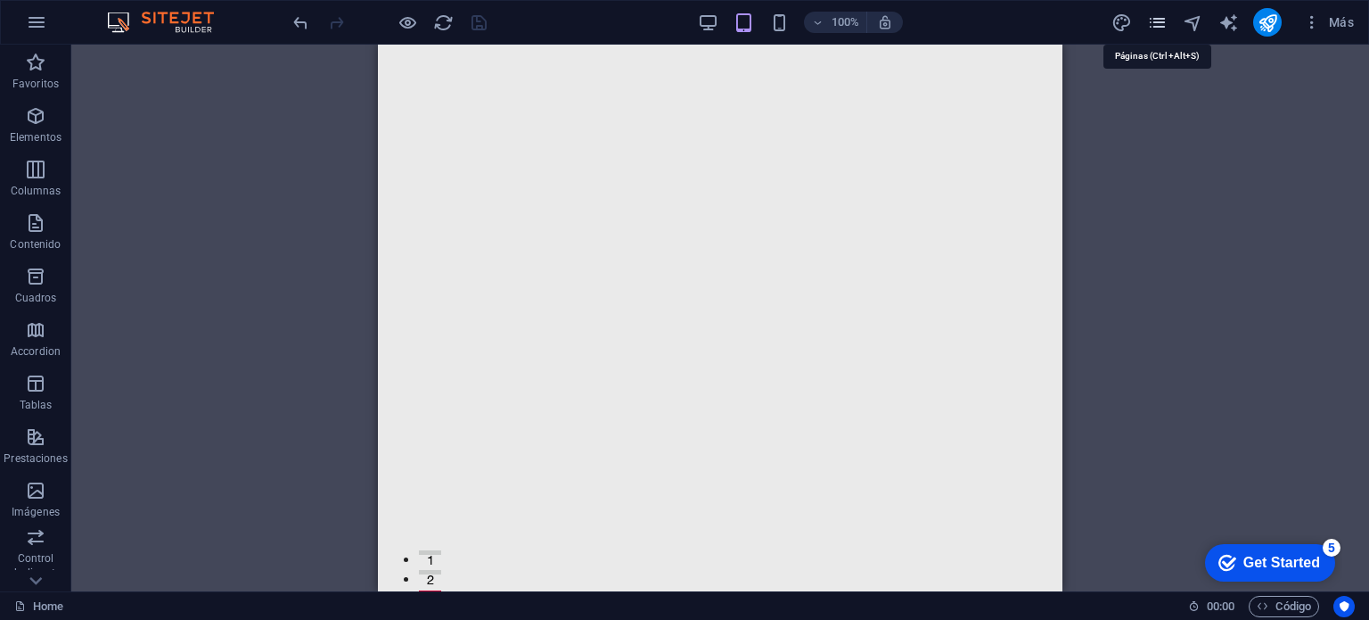
click at [1154, 24] on icon "pages" at bounding box center [1157, 22] width 21 height 21
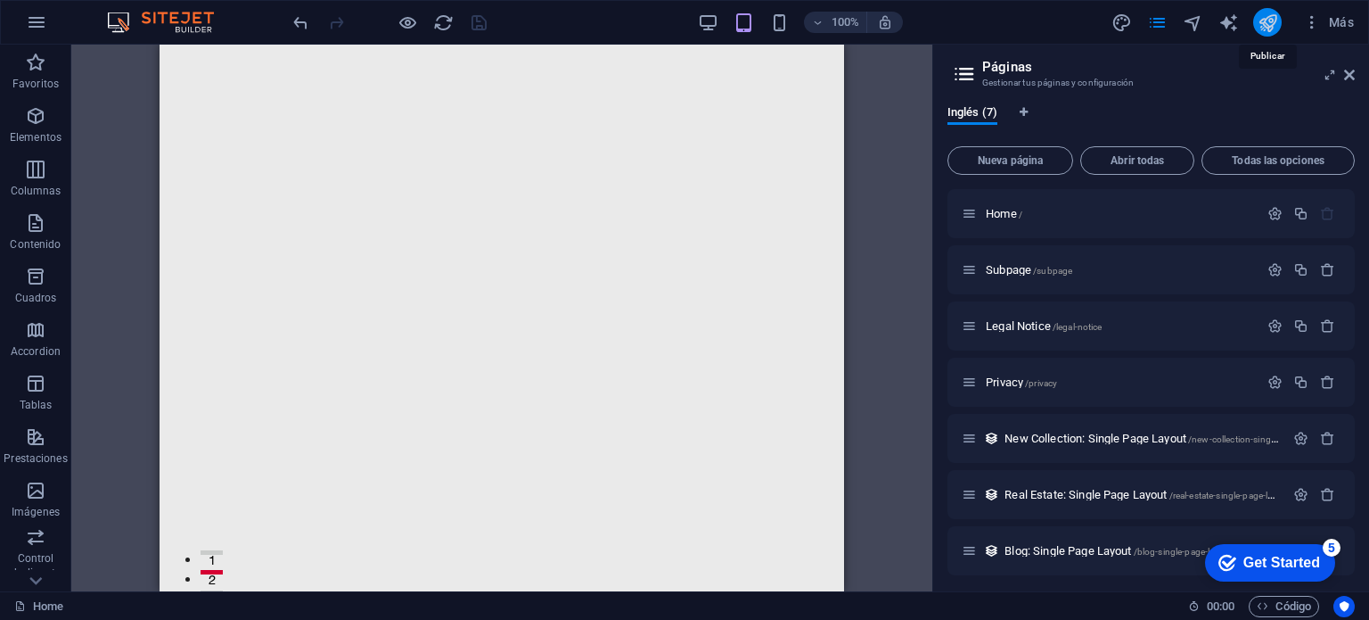
click at [1269, 17] on icon "publish" at bounding box center [1268, 22] width 21 height 21
